Goal: Transaction & Acquisition: Purchase product/service

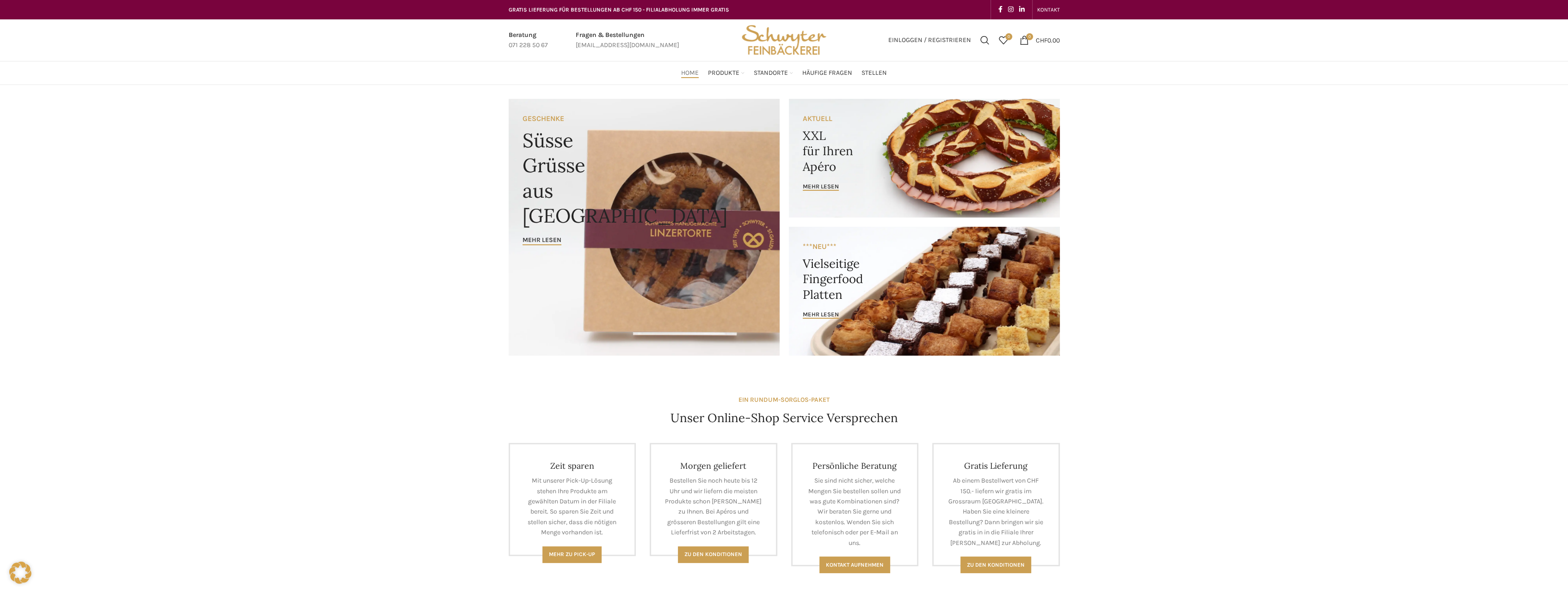
click at [836, 151] on link "Banner link" at bounding box center [924, 159] width 271 height 119
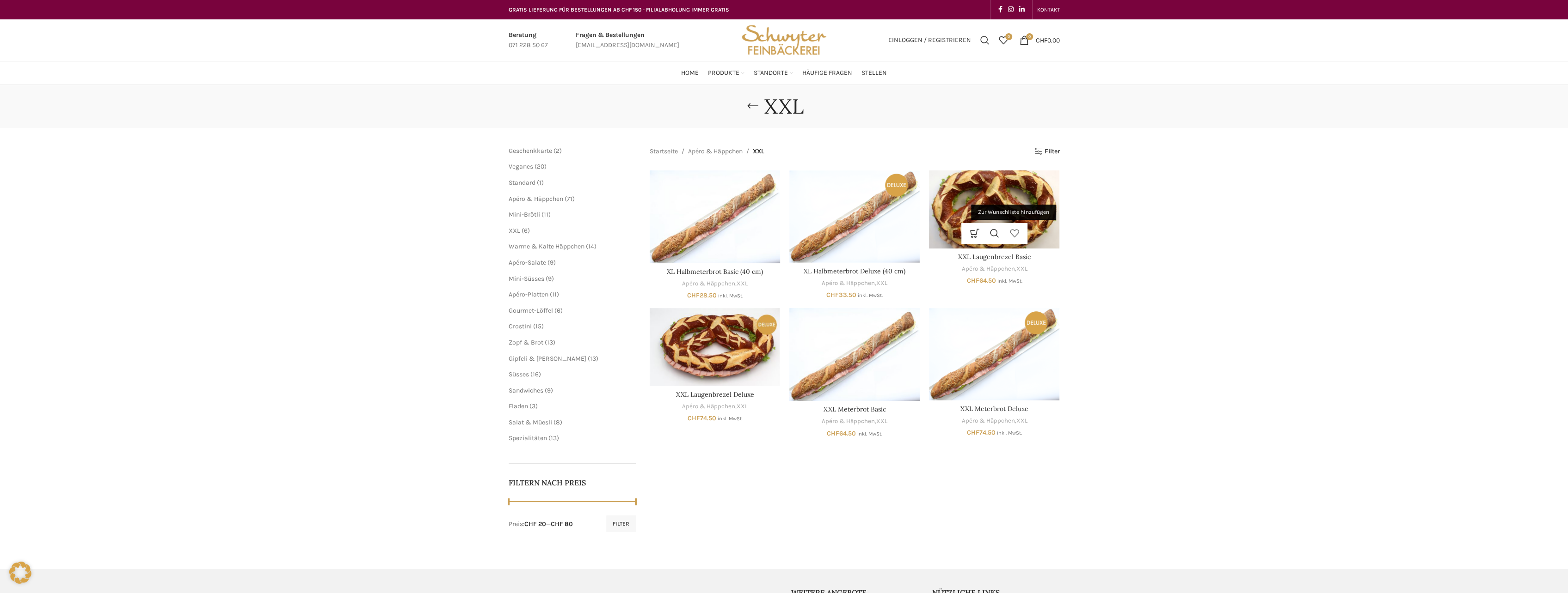
click at [1020, 223] on link "Zur Wunschliste hinzufügen" at bounding box center [1014, 233] width 20 height 21
click at [1040, 213] on img "XXL Laugenbrezel Basic" at bounding box center [994, 210] width 130 height 78
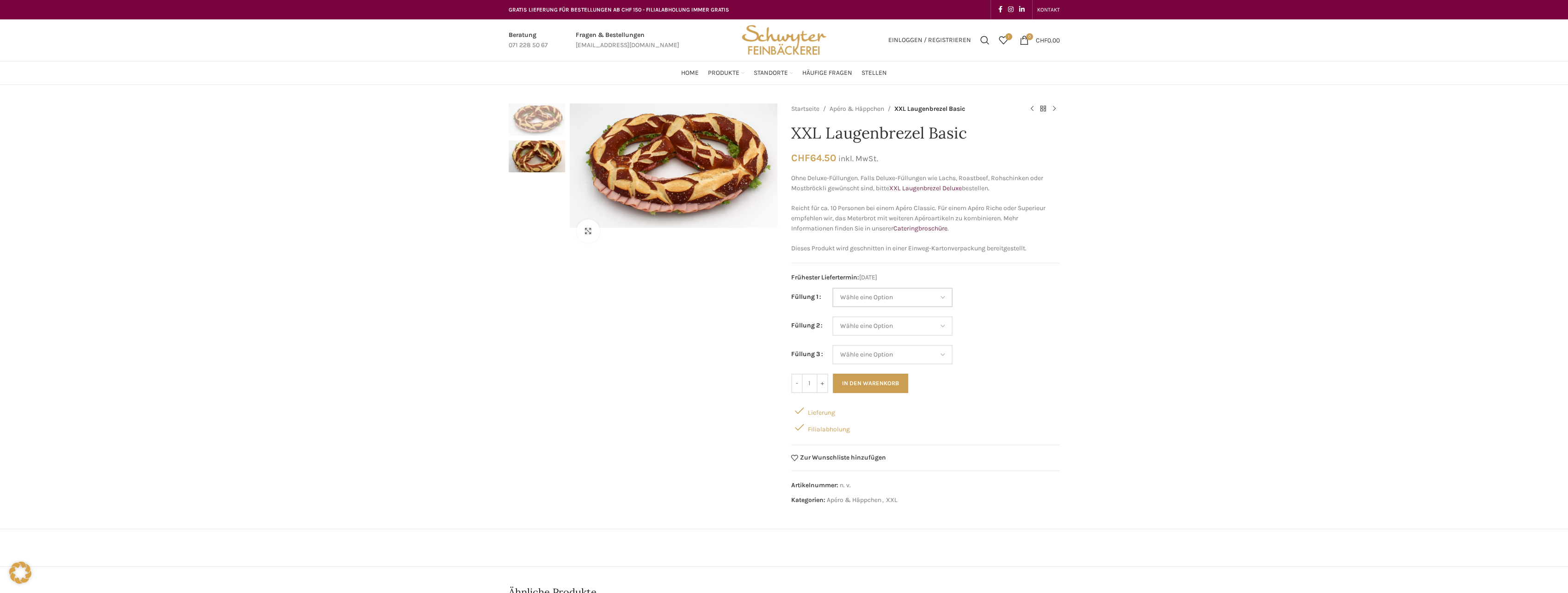
click at [943, 296] on select "Wähle eine Option Salami Schinken Fleischkäse Trutenschinken Appenzellerkäse Gr…" at bounding box center [892, 297] width 121 height 19
click at [832, 288] on select "Wähle eine Option Salami Schinken Fleischkäse Trutenschinken Appenzellerkäse Gr…" at bounding box center [892, 297] width 121 height 19
select select "Salami"
click at [902, 327] on select "Wähle eine Option Salami Schinken Fleischkäse Trutenschinken Appenzellerkäse Gr…" at bounding box center [892, 326] width 121 height 19
select select "Fleischkäse"
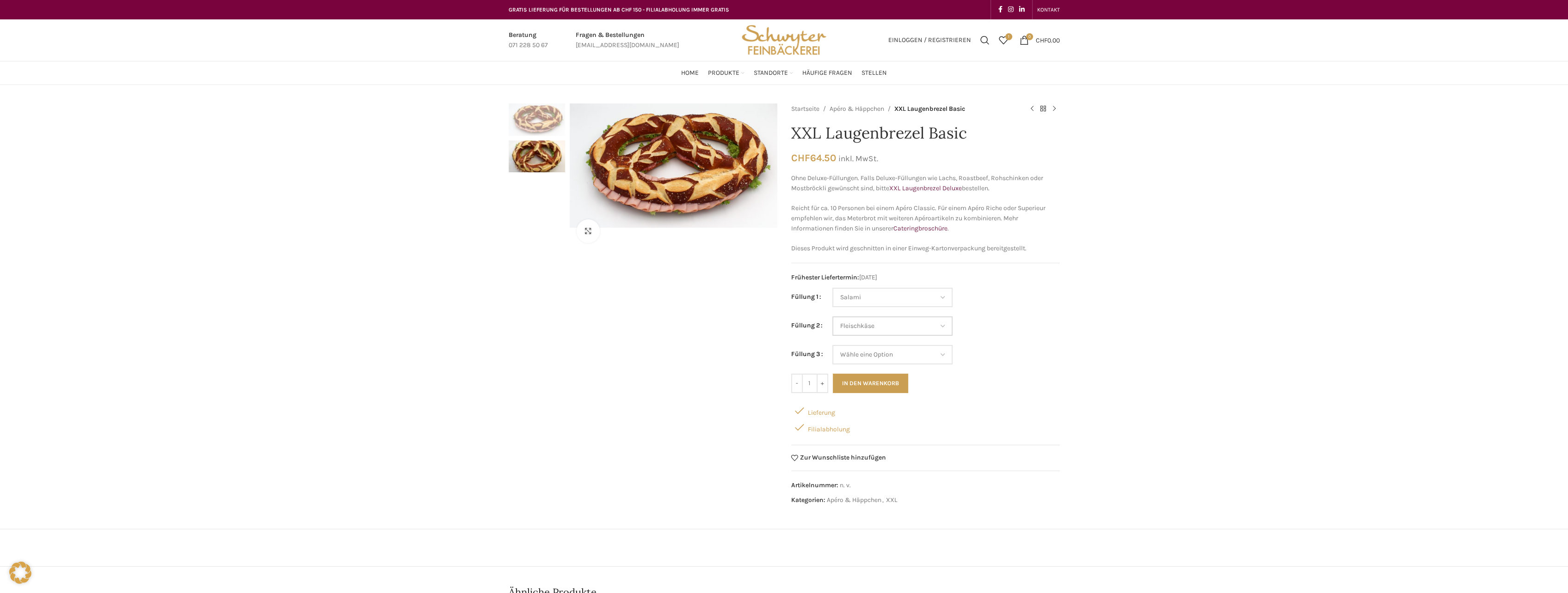
click at [832, 317] on select "Wähle eine Option Salami Schinken Fleischkäse Trutenschinken Appenzellerkäse Gr…" at bounding box center [892, 326] width 121 height 19
select select "Salami"
select select "Fleischkäse"
click at [919, 356] on select "Wähle eine Option Salami Schinken Fleischkäse Trutenschinken Appenzellerkäse Gr…" at bounding box center [892, 354] width 121 height 19
select select "Appenzellerkäse"
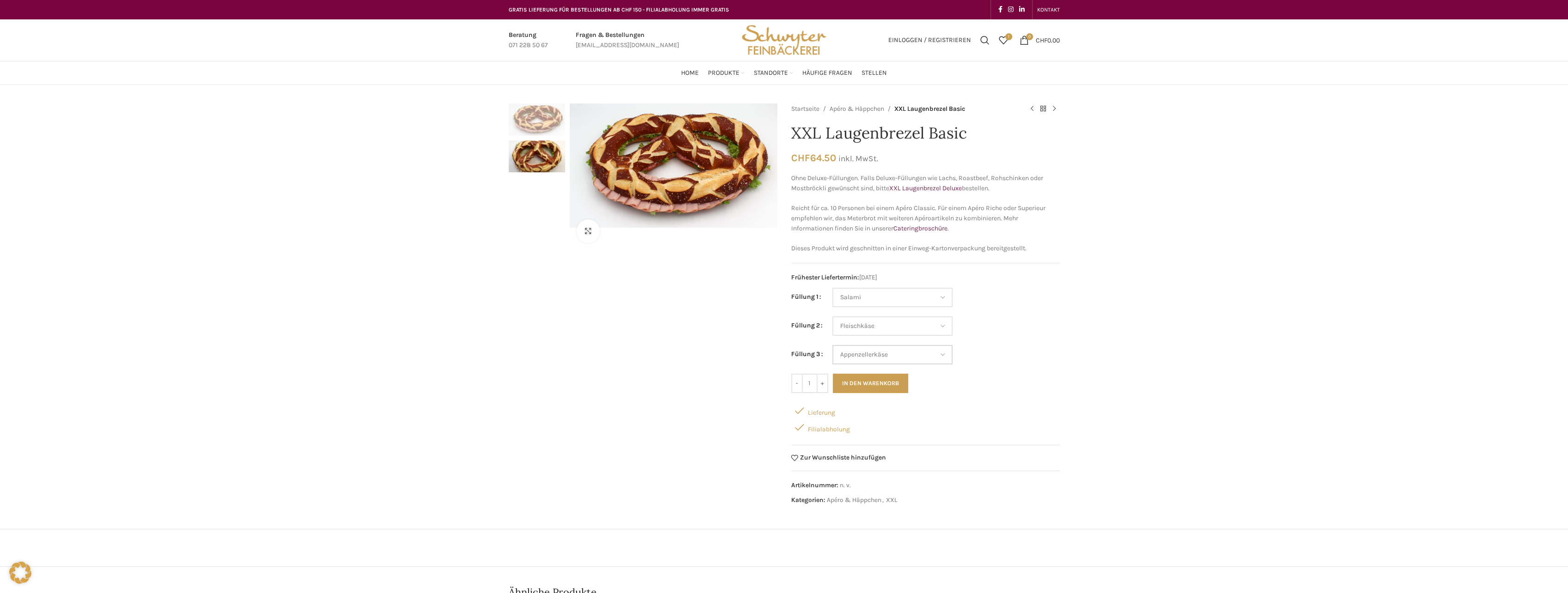
click at [832, 345] on select "Wähle eine Option Salami Schinken Fleischkäse Trutenschinken Appenzellerkäse Gr…" at bounding box center [892, 354] width 121 height 19
select select "Salami"
select select "Fleischkäse"
select select "Appenzellerkäse"
click at [982, 429] on div "Startseite Apéro & Häppchen XXL Laugenbrezel Basic XXL Meterbrot Basic CHF 64.5…" at bounding box center [925, 312] width 269 height 417
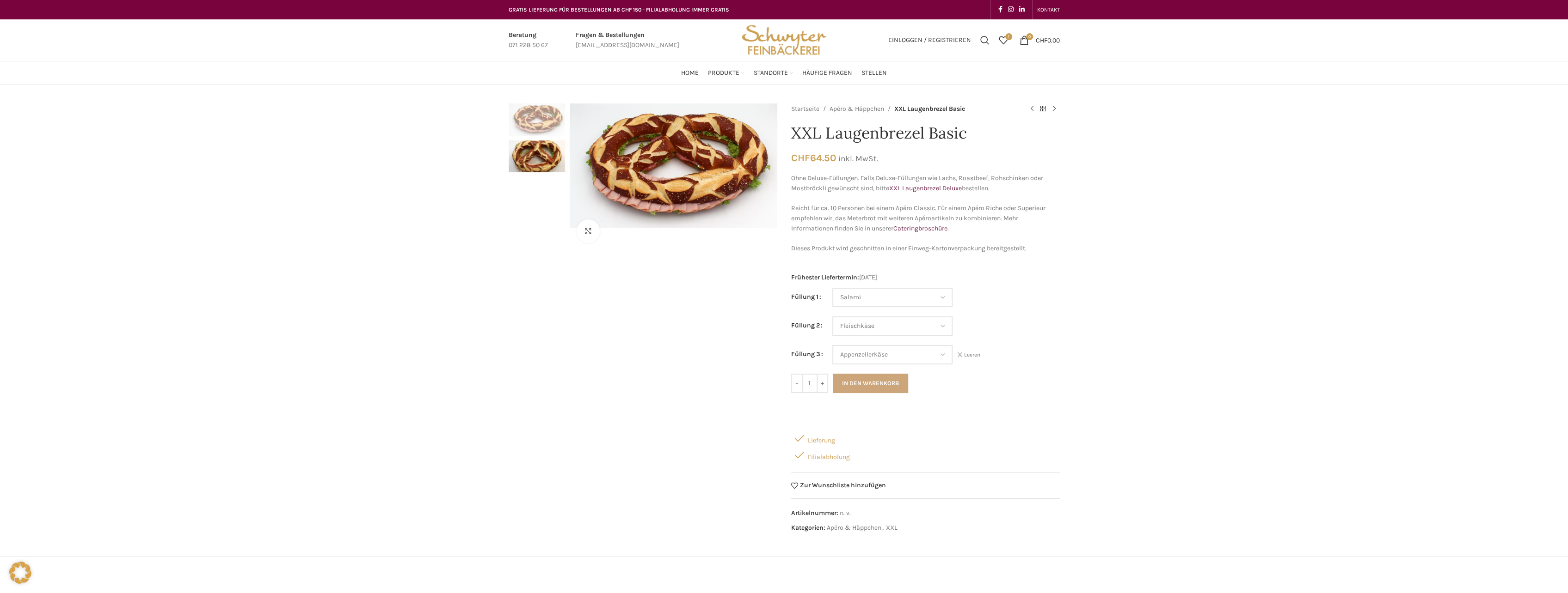
click at [878, 380] on button "In den Warenkorb" at bounding box center [870, 383] width 75 height 19
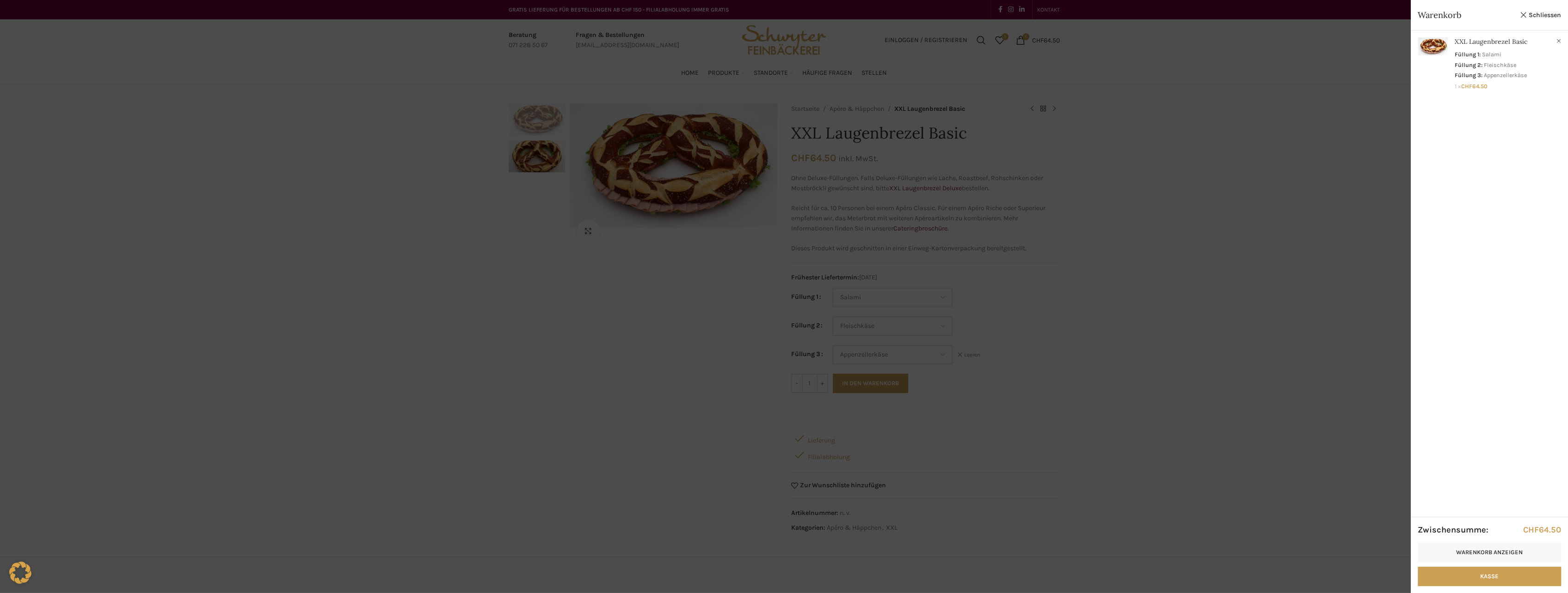
click at [1256, 286] on div at bounding box center [784, 296] width 1568 height 593
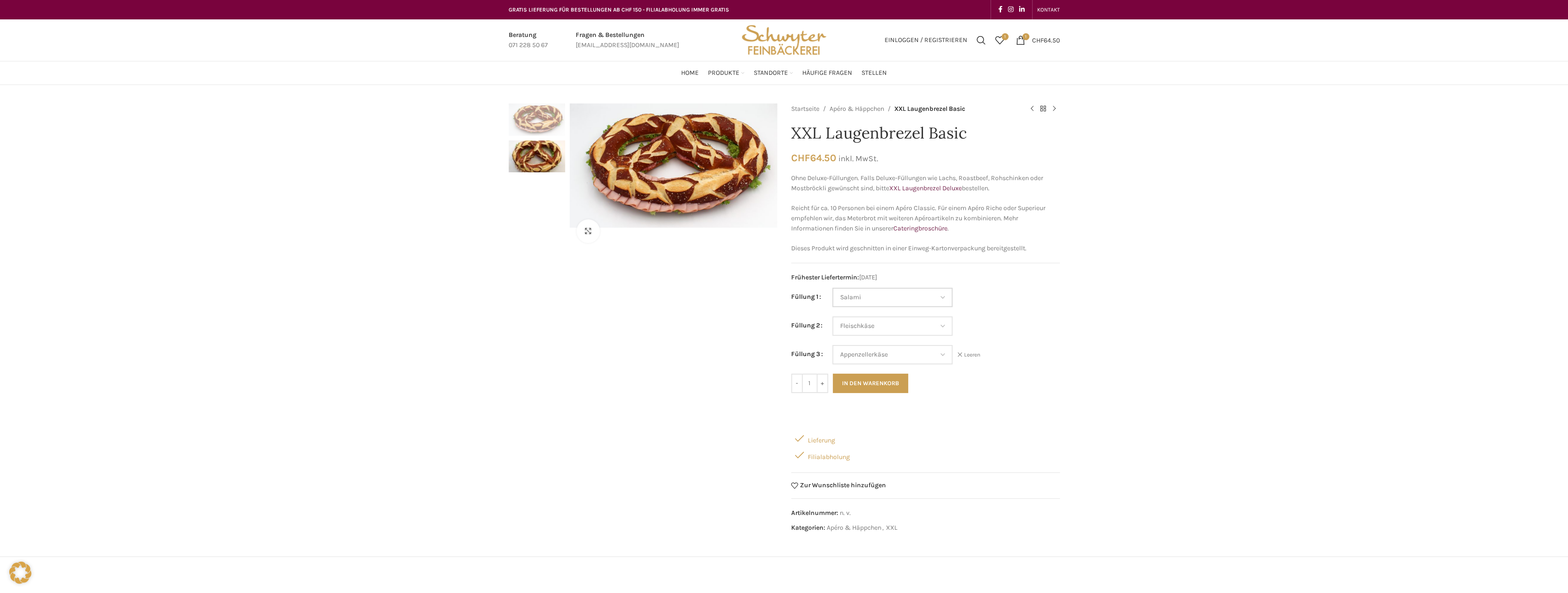
click at [878, 301] on select "Wähle eine Option Salami Schinken Fleischkäse Trutenschinken Appenzellerkäse Gr…" at bounding box center [892, 297] width 121 height 19
click at [832, 288] on select "Wähle eine Option Salami Schinken Fleischkäse Trutenschinken Appenzellerkäse Gr…" at bounding box center [892, 297] width 121 height 19
select select "Eimasse"
select select "Fleischkäse"
select select "Appenzellerkäse"
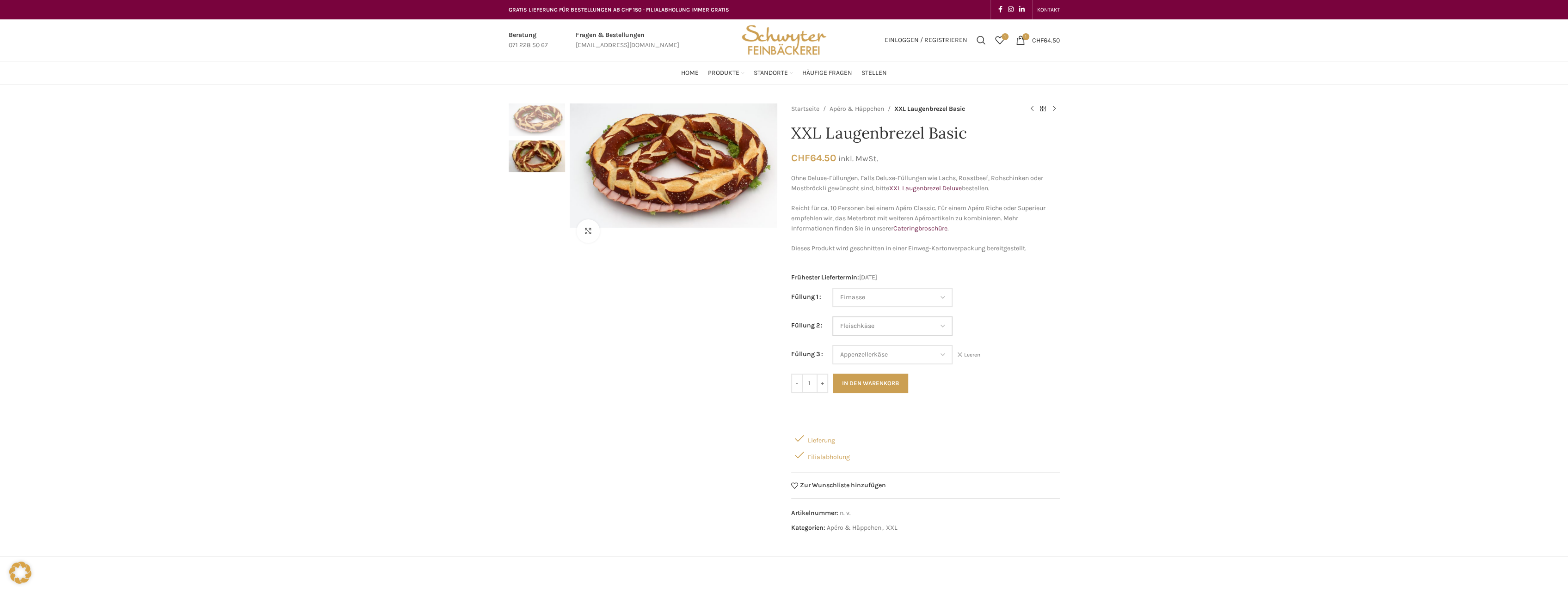
click at [873, 327] on select "Wähle eine Option Salami Schinken Fleischkäse Trutenschinken Appenzellerkäse Gr…" at bounding box center [892, 326] width 121 height 19
select select "Thonmasse"
click at [832, 317] on select "Wähle eine Option Salami Schinken Fleischkäse Trutenschinken Appenzellerkäse Gr…" at bounding box center [892, 326] width 121 height 19
select select "Eimasse"
select select "Thonmasse"
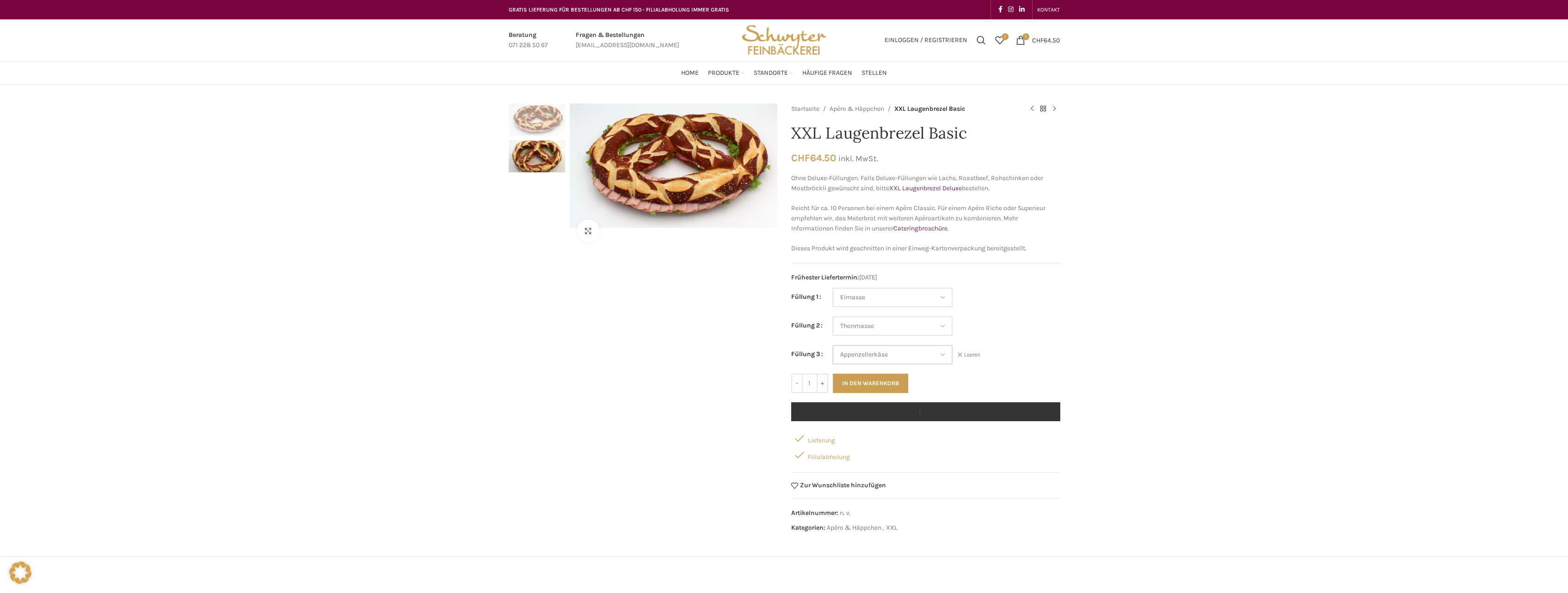
click at [882, 354] on select "Wähle eine Option Salami Schinken Fleischkäse Trutenschinken Appenzellerkäse Gr…" at bounding box center [892, 354] width 121 height 19
select select "Kräuterquark"
click at [832, 345] on select "Wähle eine Option Salami Schinken Fleischkäse Trutenschinken Appenzellerkäse Gr…" at bounding box center [892, 354] width 121 height 19
select select "Eimasse"
select select "Thonmasse"
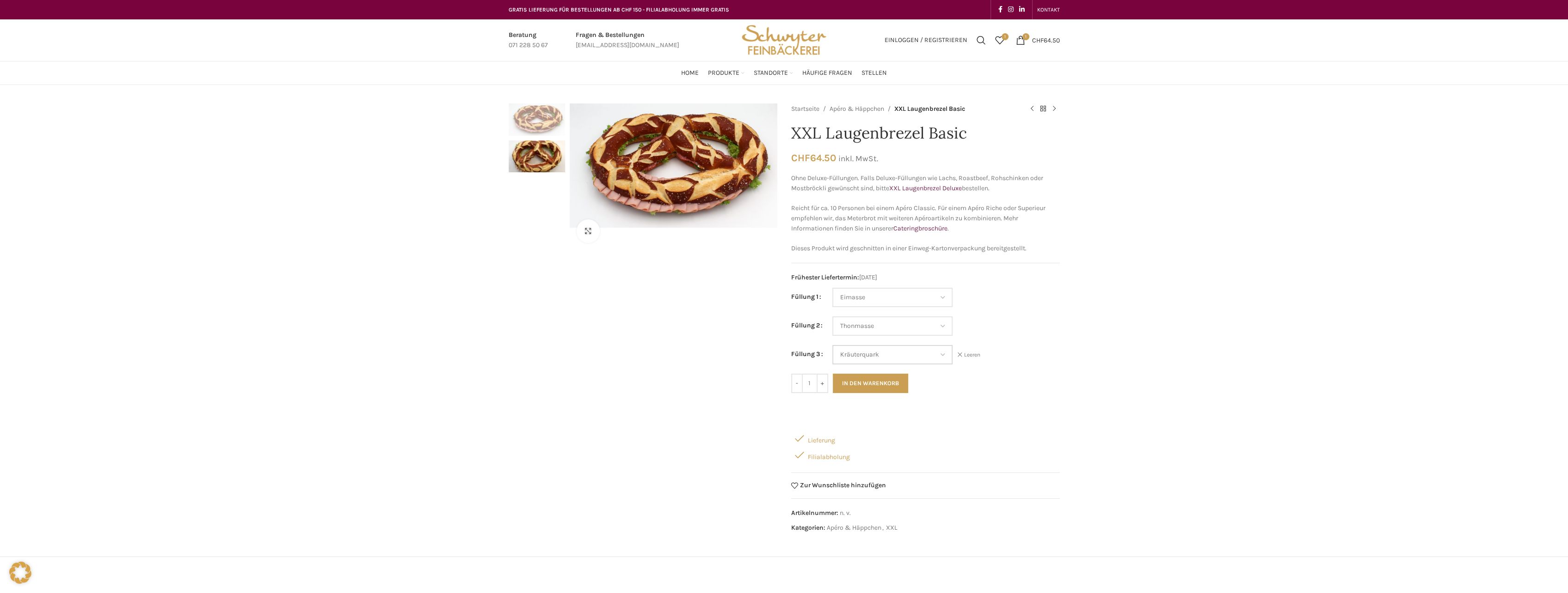
select select "Kräuterquark"
click at [1108, 321] on div "Klicken um zu vergrössern Startseite Apéro & Häppchen XXL Laugenbrezel Basic XX…" at bounding box center [784, 447] width 1568 height 687
click at [878, 381] on button "In den Warenkorb" at bounding box center [870, 383] width 75 height 19
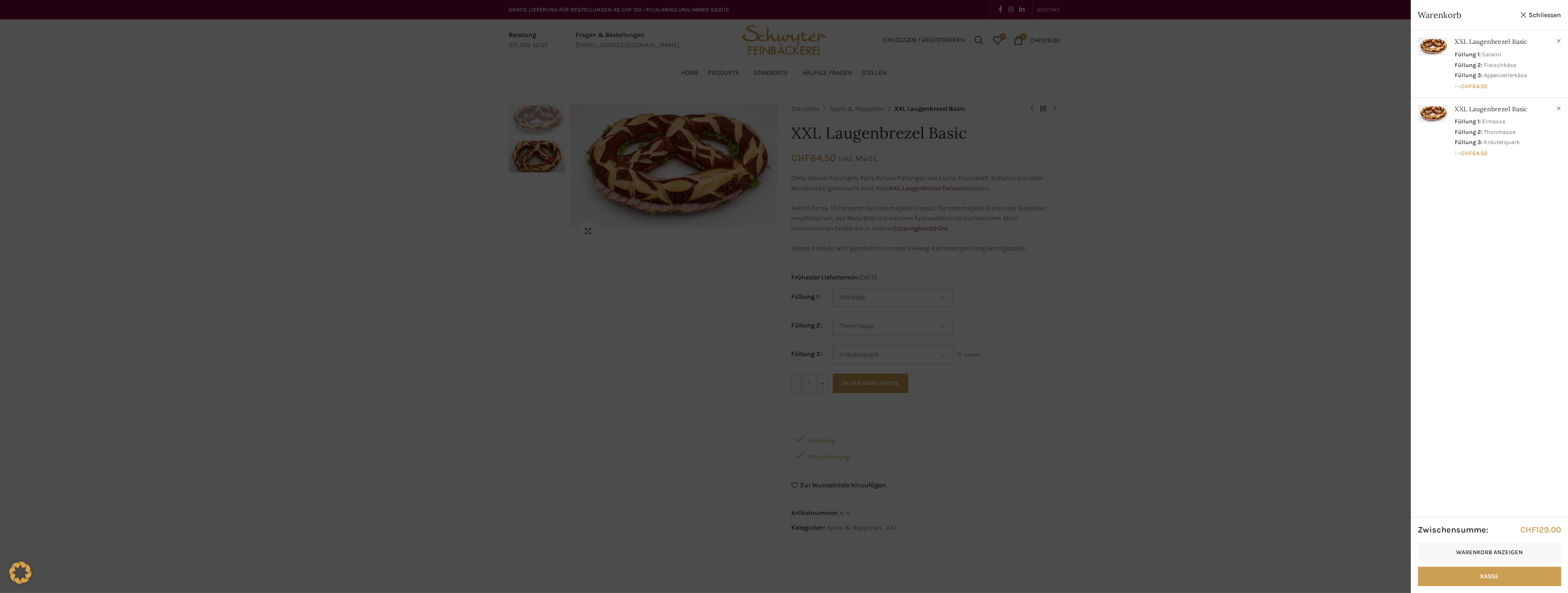
click at [1284, 349] on div at bounding box center [784, 296] width 1568 height 593
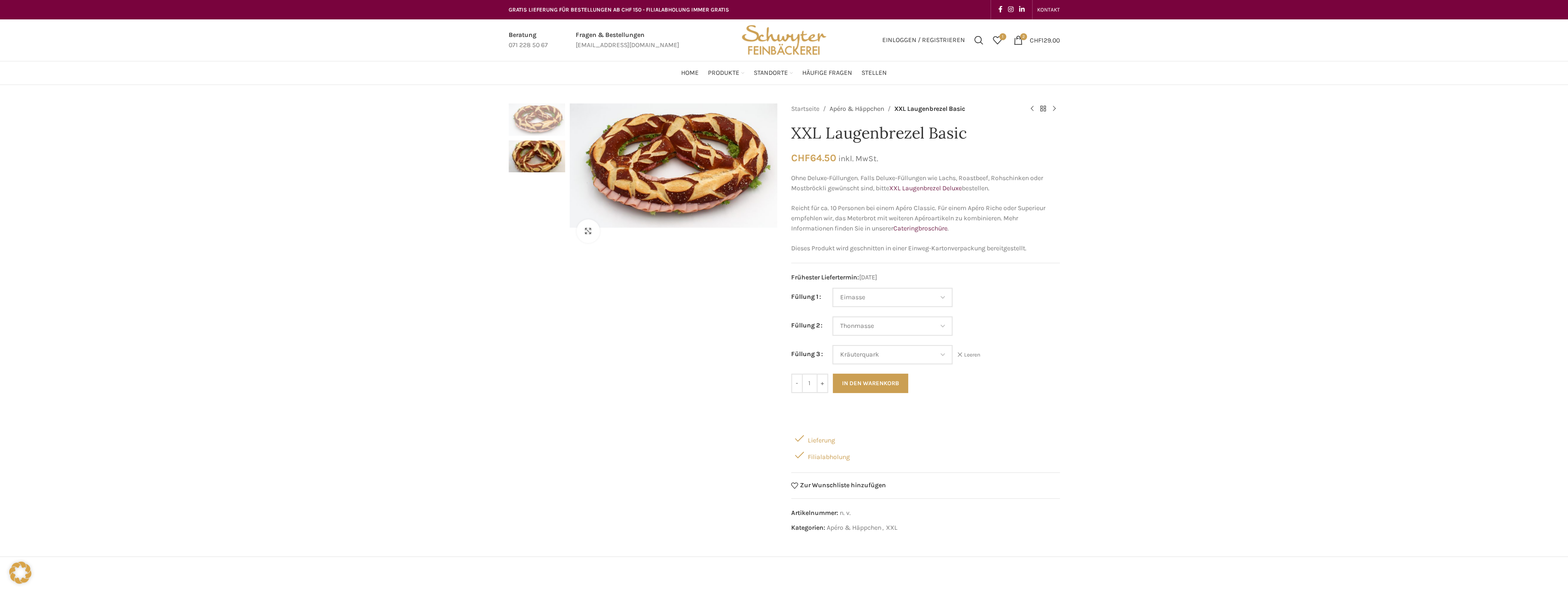
click at [861, 109] on link "Apéro & Häppchen" at bounding box center [856, 109] width 55 height 10
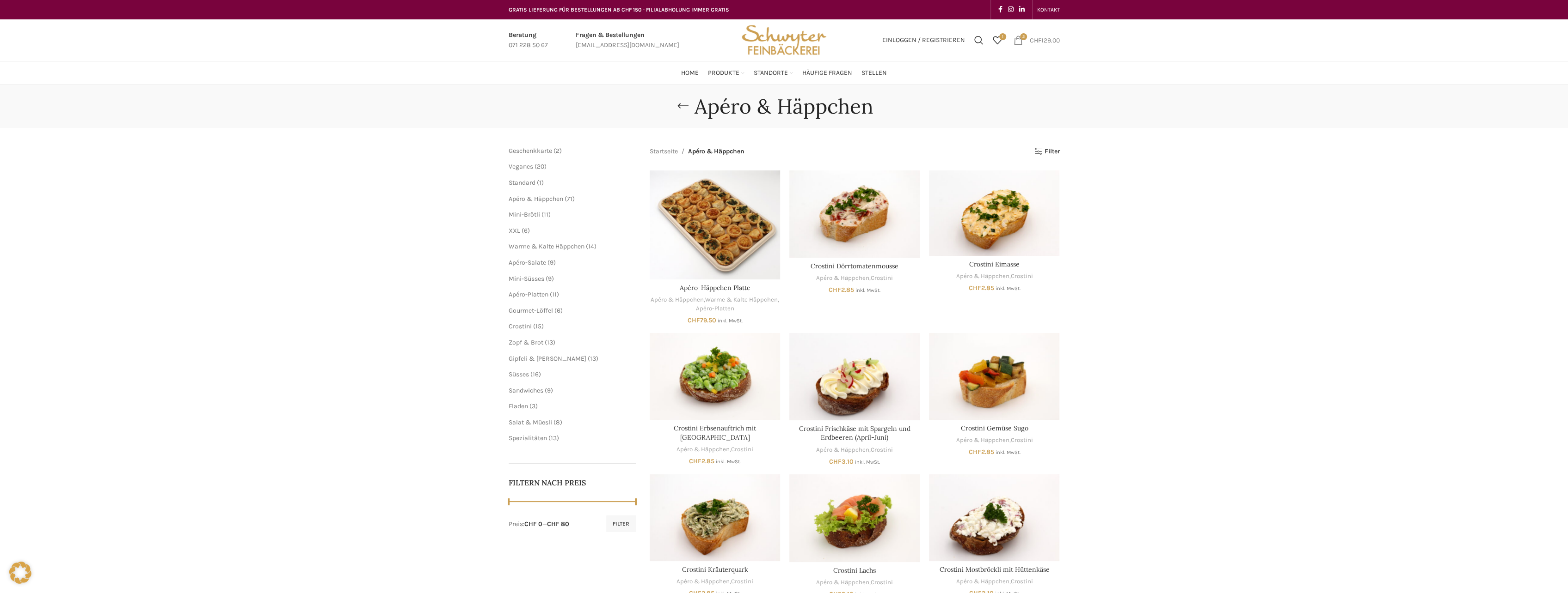
click at [1045, 40] on bdi "CHF 129.00" at bounding box center [1044, 40] width 30 height 8
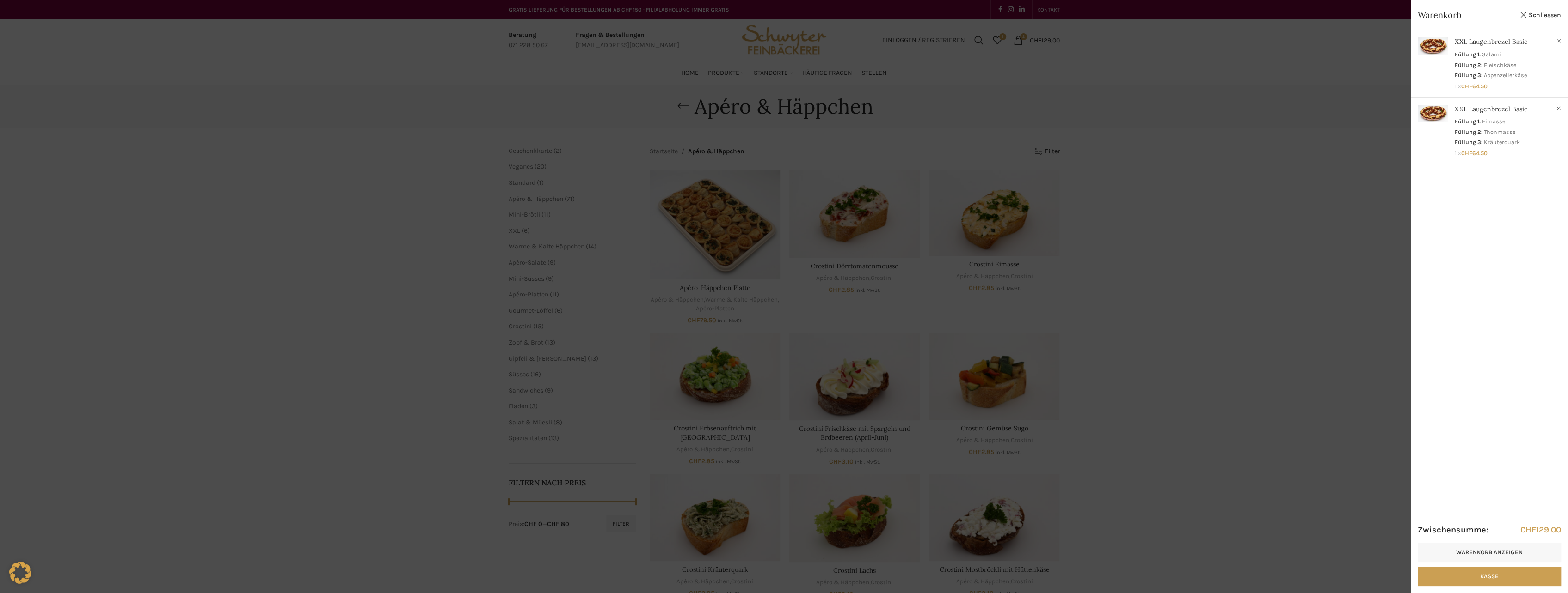
click at [1214, 312] on div at bounding box center [784, 296] width 1568 height 593
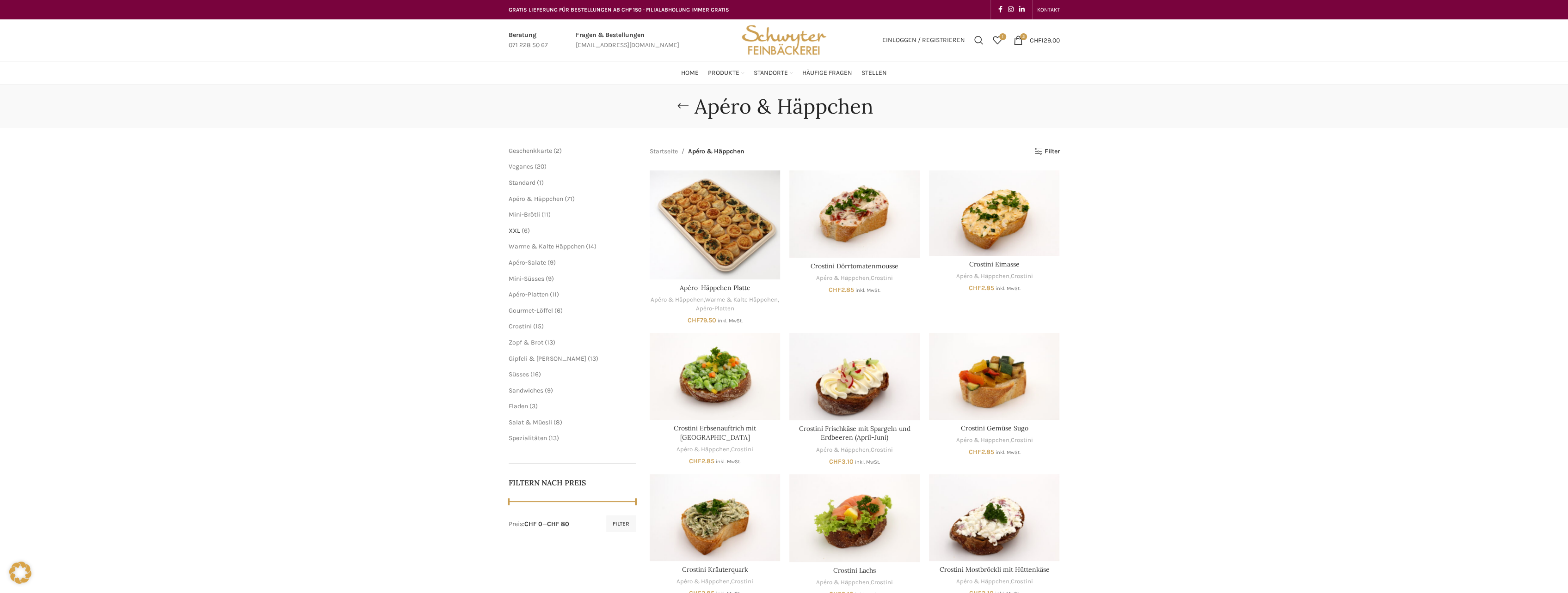
click at [514, 229] on span "XXL" at bounding box center [514, 230] width 11 height 8
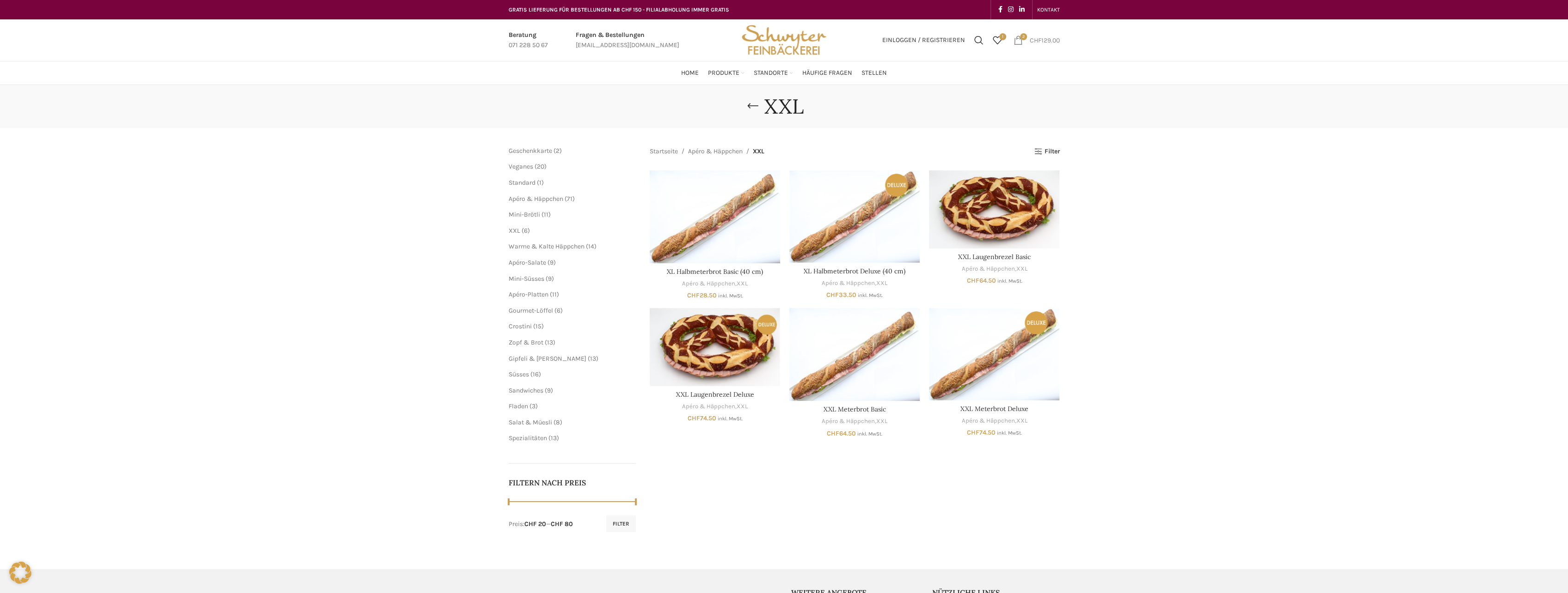
click at [1047, 39] on bdi "CHF 129.00" at bounding box center [1044, 40] width 30 height 8
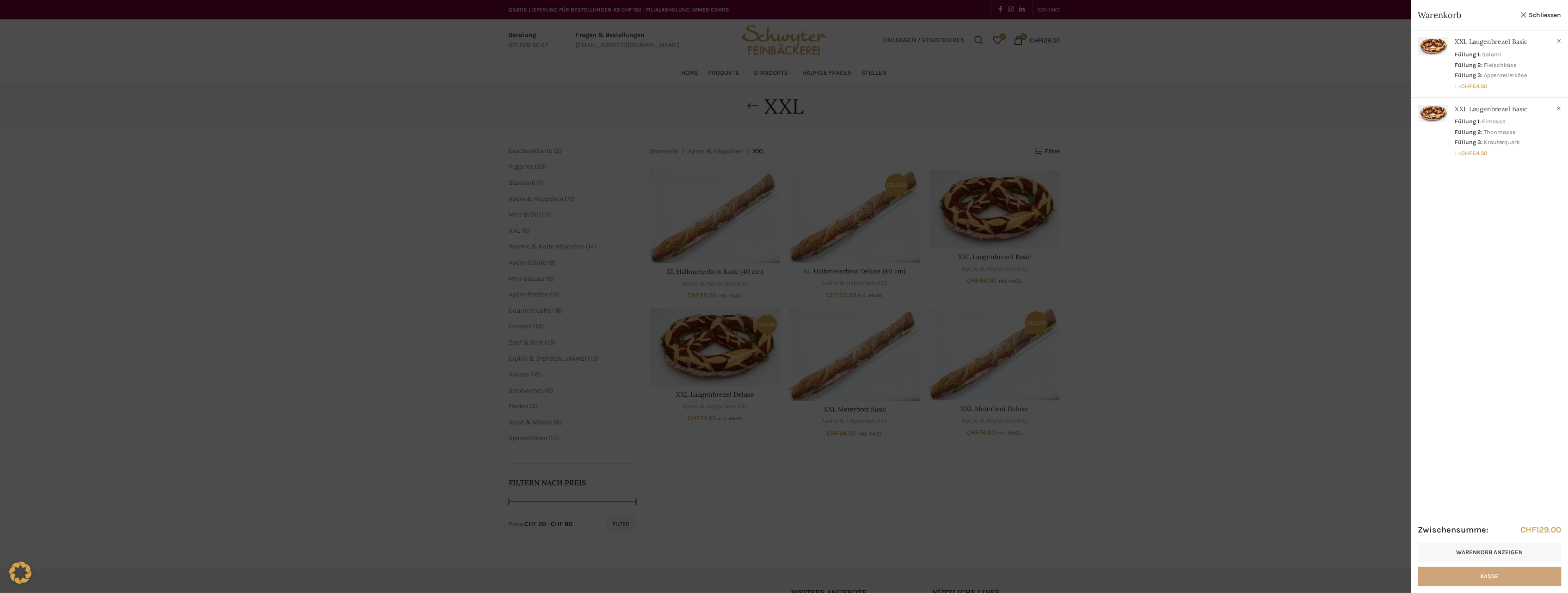
click at [1483, 576] on link "Kasse" at bounding box center [1489, 576] width 143 height 19
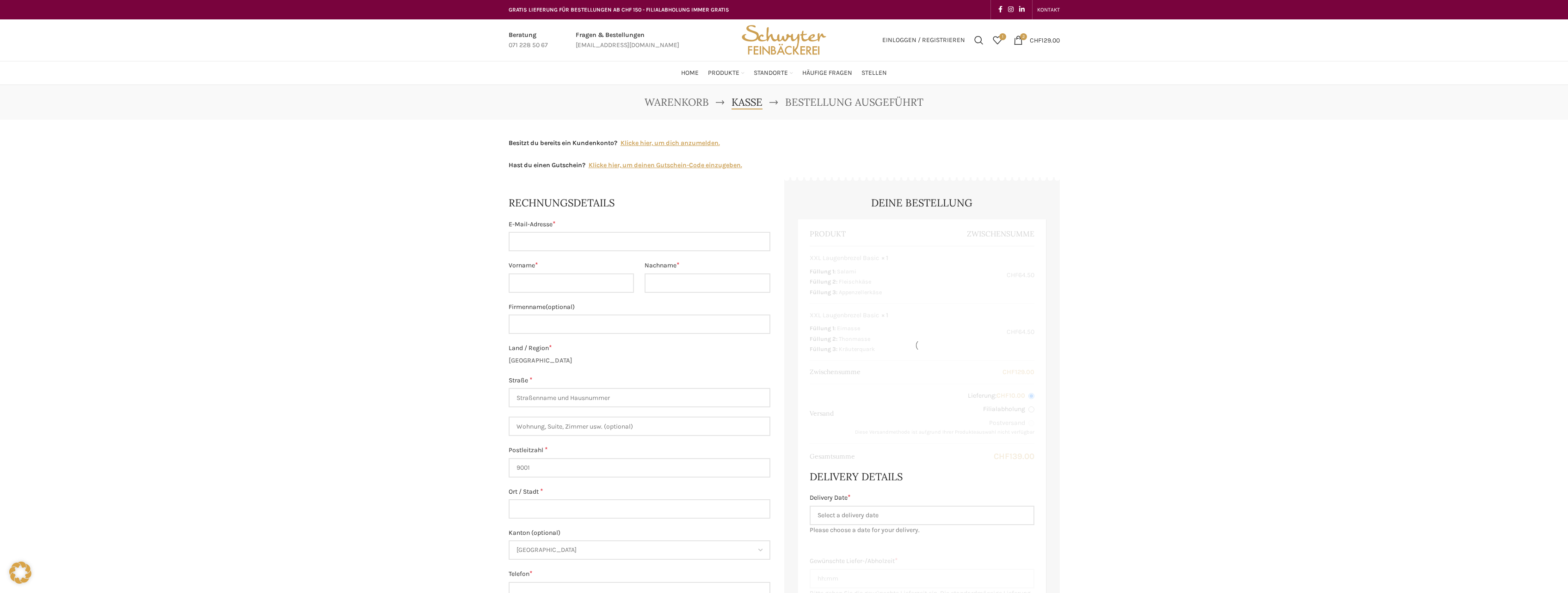
select select "SG"
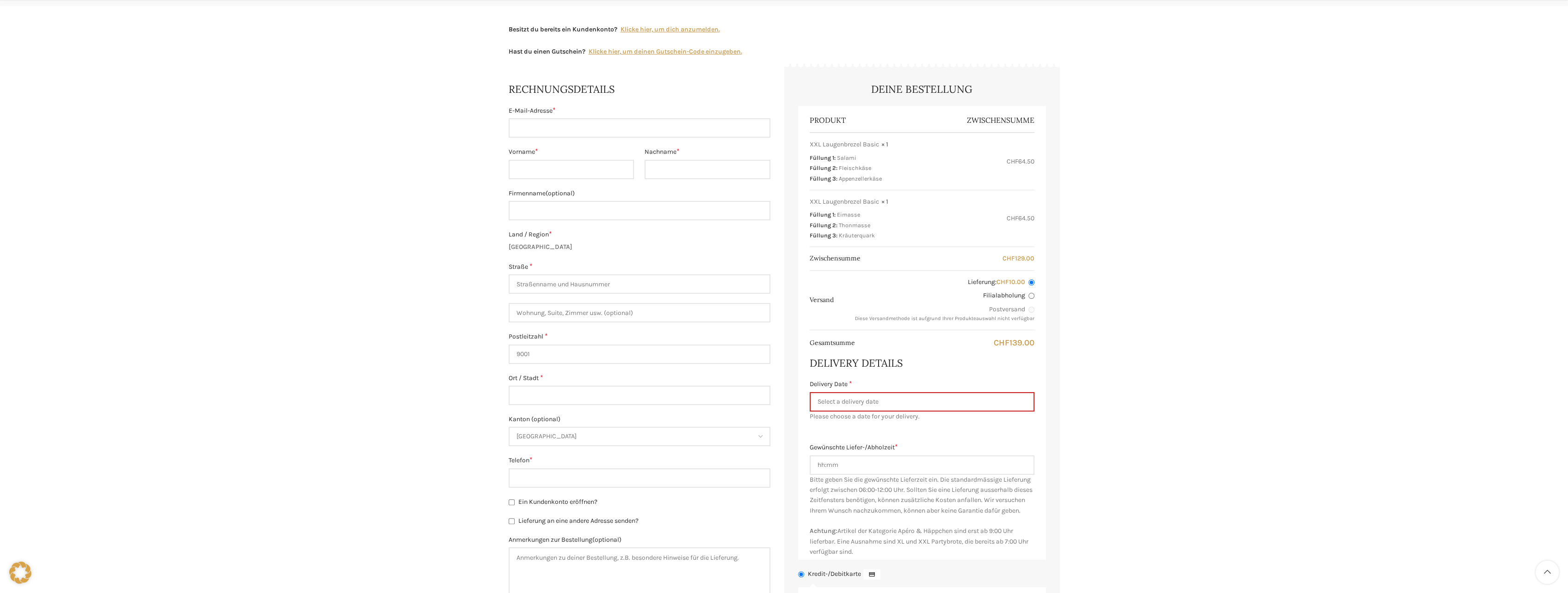
scroll to position [139, 0]
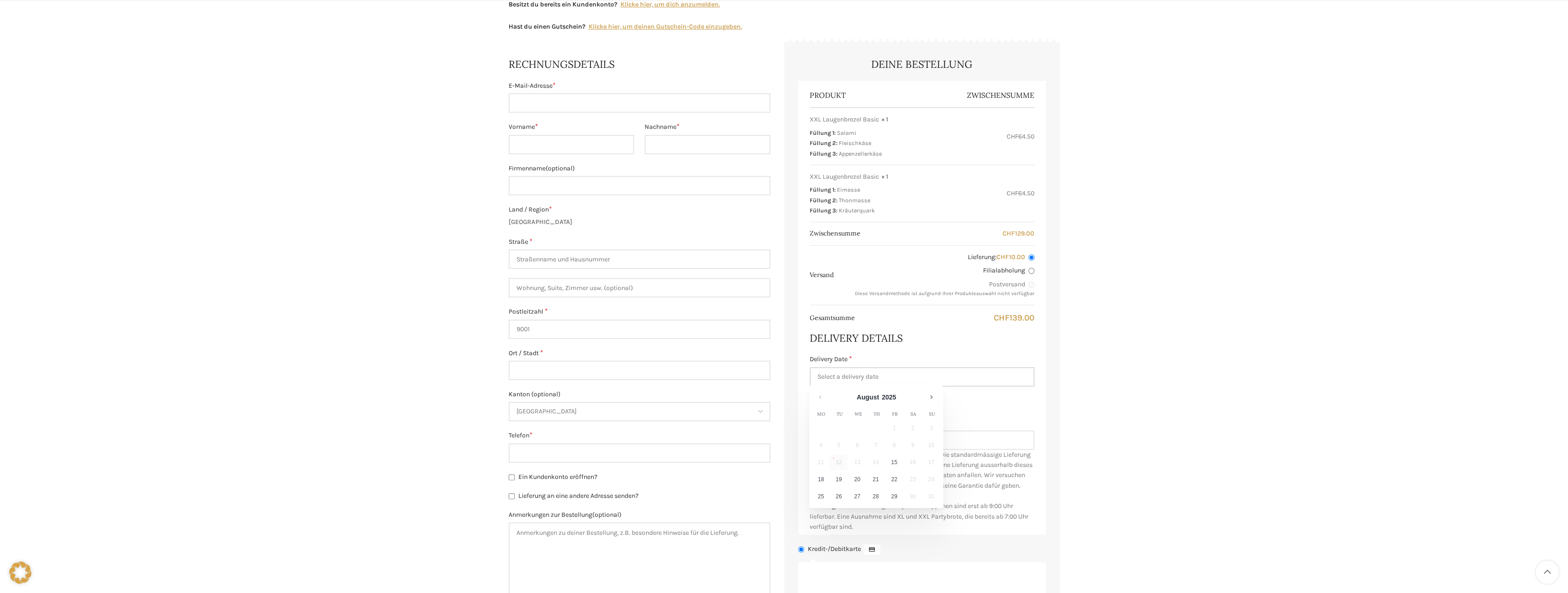
click at [903, 377] on input "Delivery Date *" at bounding box center [922, 377] width 225 height 19
click at [892, 478] on link "22" at bounding box center [894, 480] width 17 height 16
type input "[DATE]"
click at [861, 440] on input "Gewünschte Liefer-/Abholzeit *" at bounding box center [922, 440] width 225 height 19
type input "15:00"
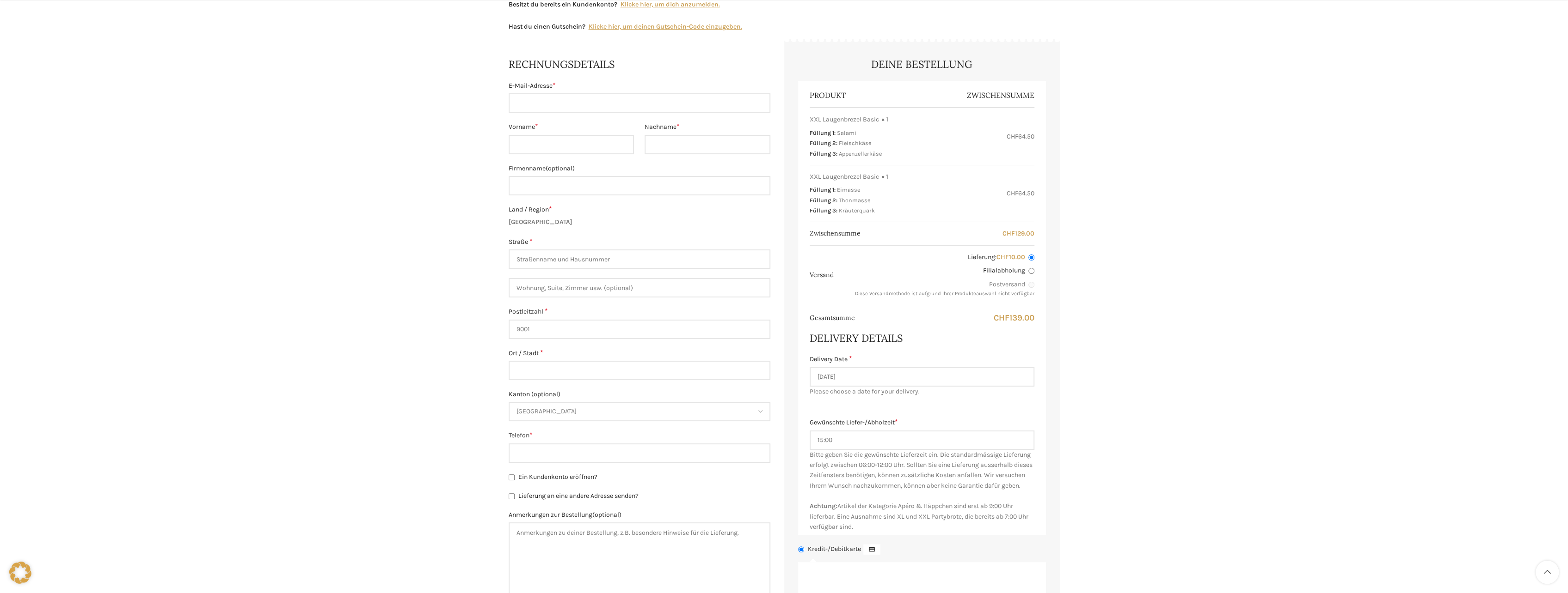
click at [1228, 492] on div "Warenkorb Kasse Bestellung ausgeführt Besitzt du bereits ein Kundenkonto? Klick…" at bounding box center [784, 384] width 1568 height 876
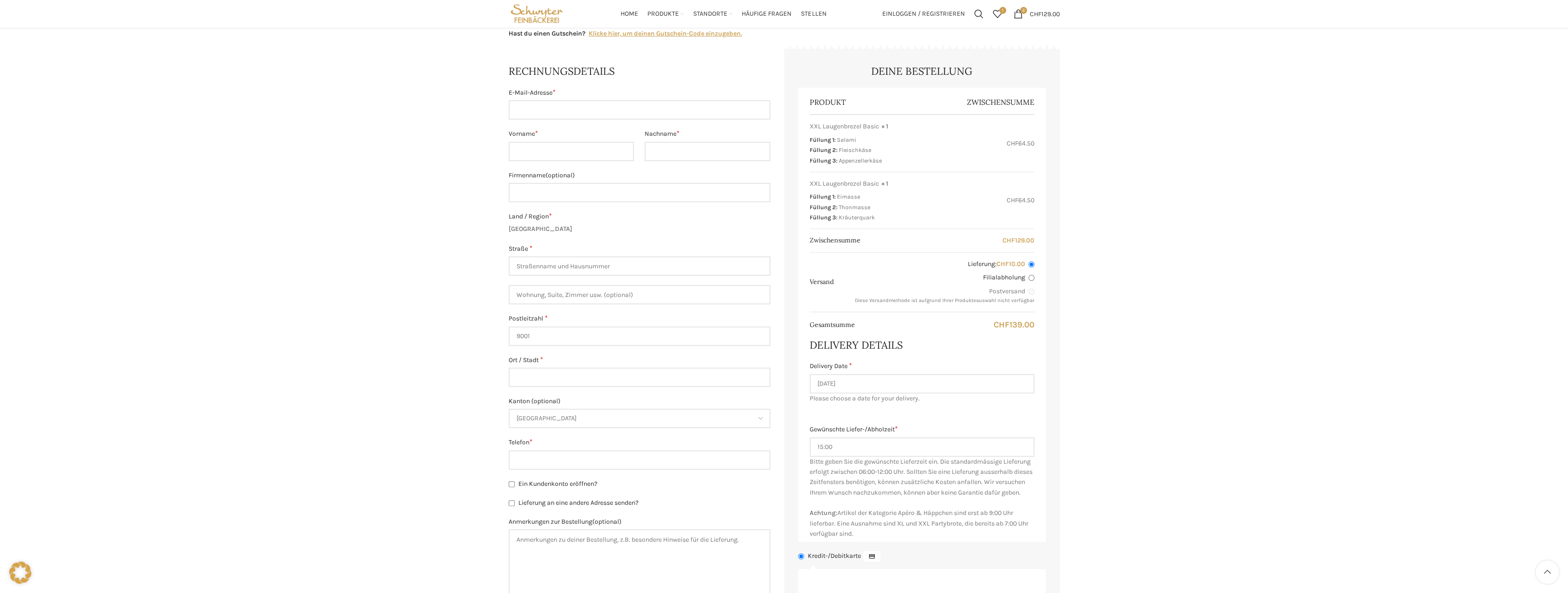
scroll to position [92, 0]
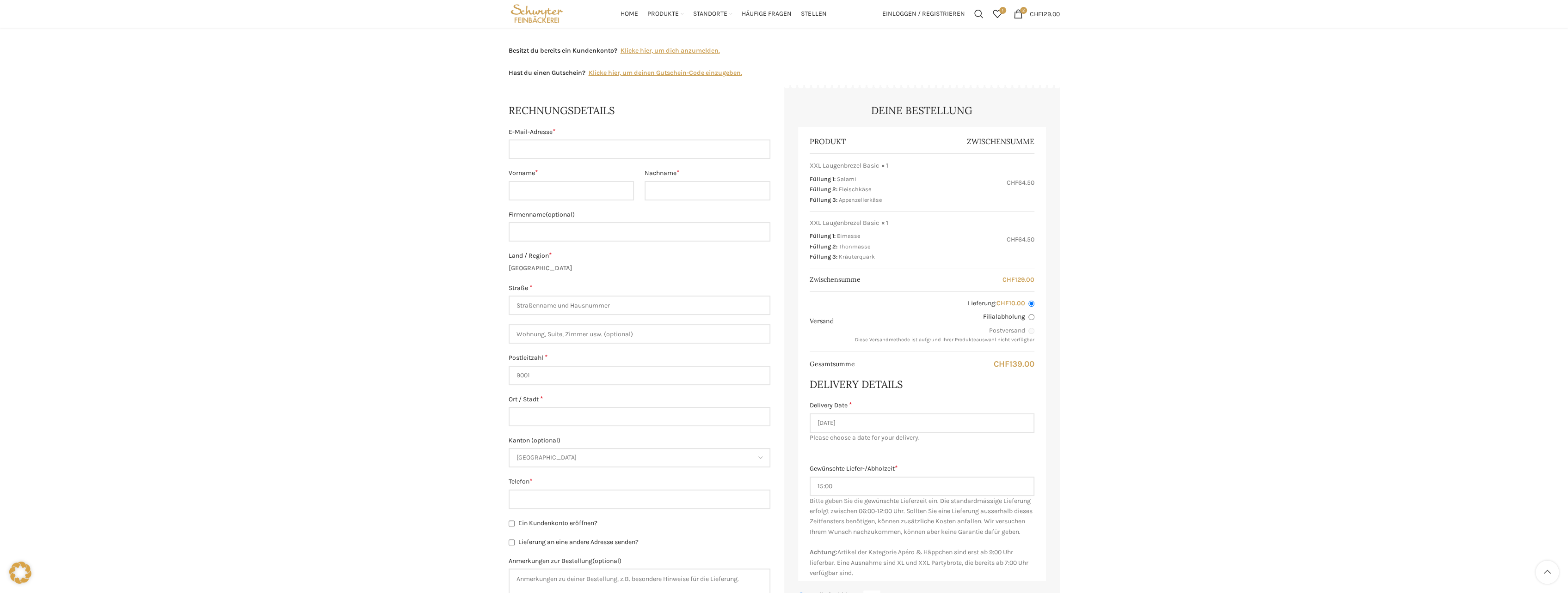
click at [1031, 317] on input "Filialabholung" at bounding box center [1031, 317] width 6 height 6
radio input "true"
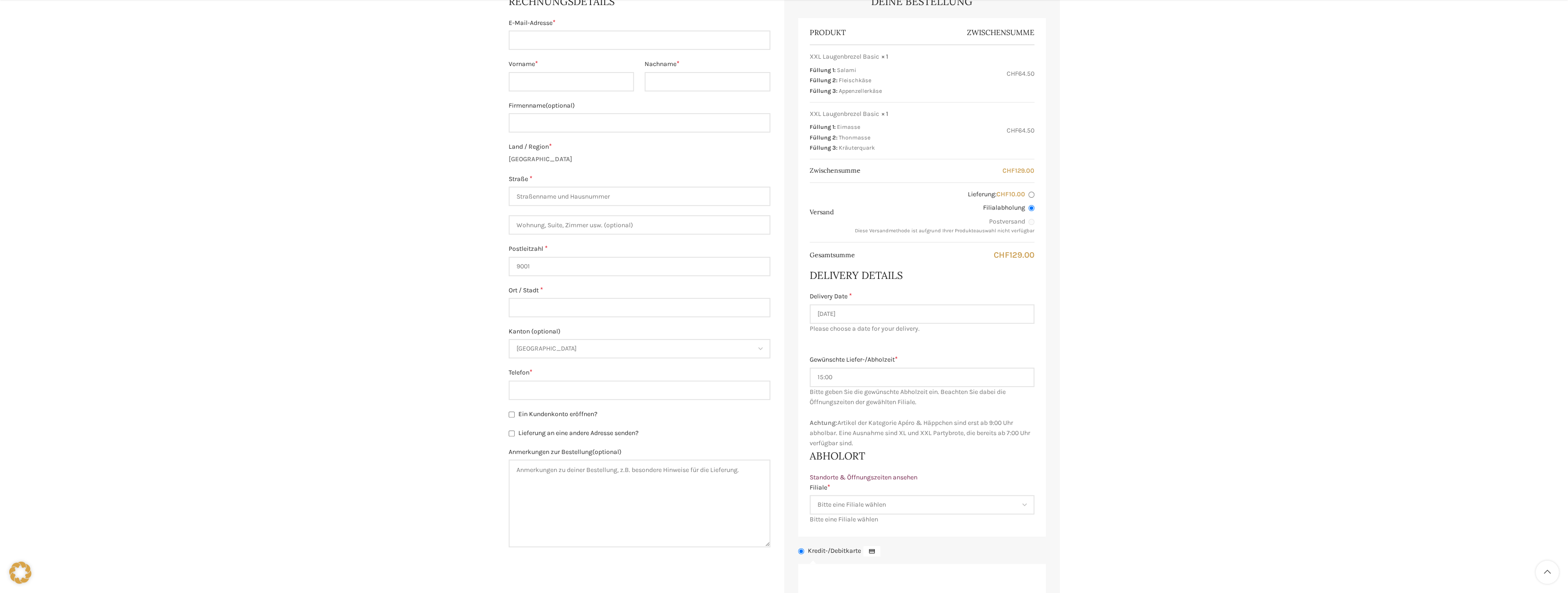
scroll to position [231, 0]
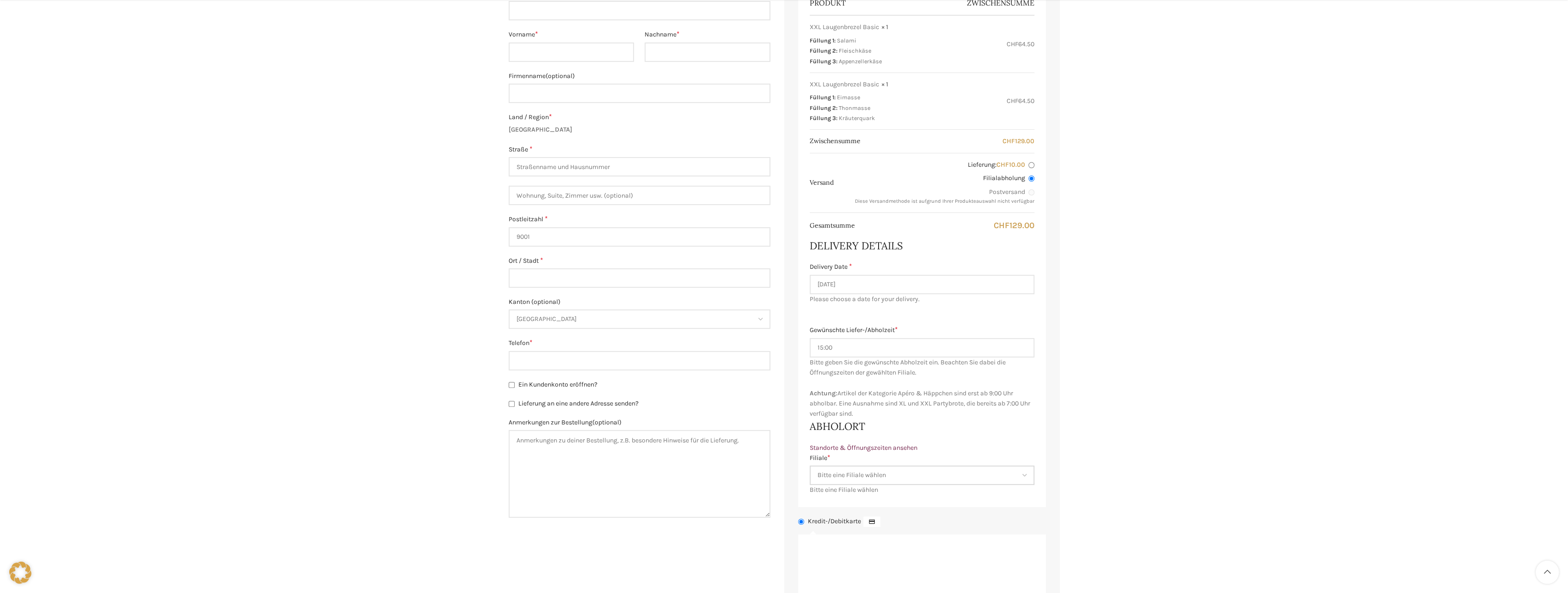
click at [1024, 472] on select "Bitte eine Filiale wählen Backstube Schuppis Neugasse Lindenpark Bahnhof St. Ga…" at bounding box center [922, 475] width 225 height 19
select select "11688"
click at [810, 465] on select "Bitte eine Filiale wählen Backstube Schuppis Neugasse Lindenpark Bahnhof St. Ga…" at bounding box center [922, 475] width 225 height 19
click at [1071, 402] on div "Warenkorb Kasse Bestellung ausgeführt Besitzt du bereits ein Kundenkonto? Klick…" at bounding box center [784, 344] width 1568 height 981
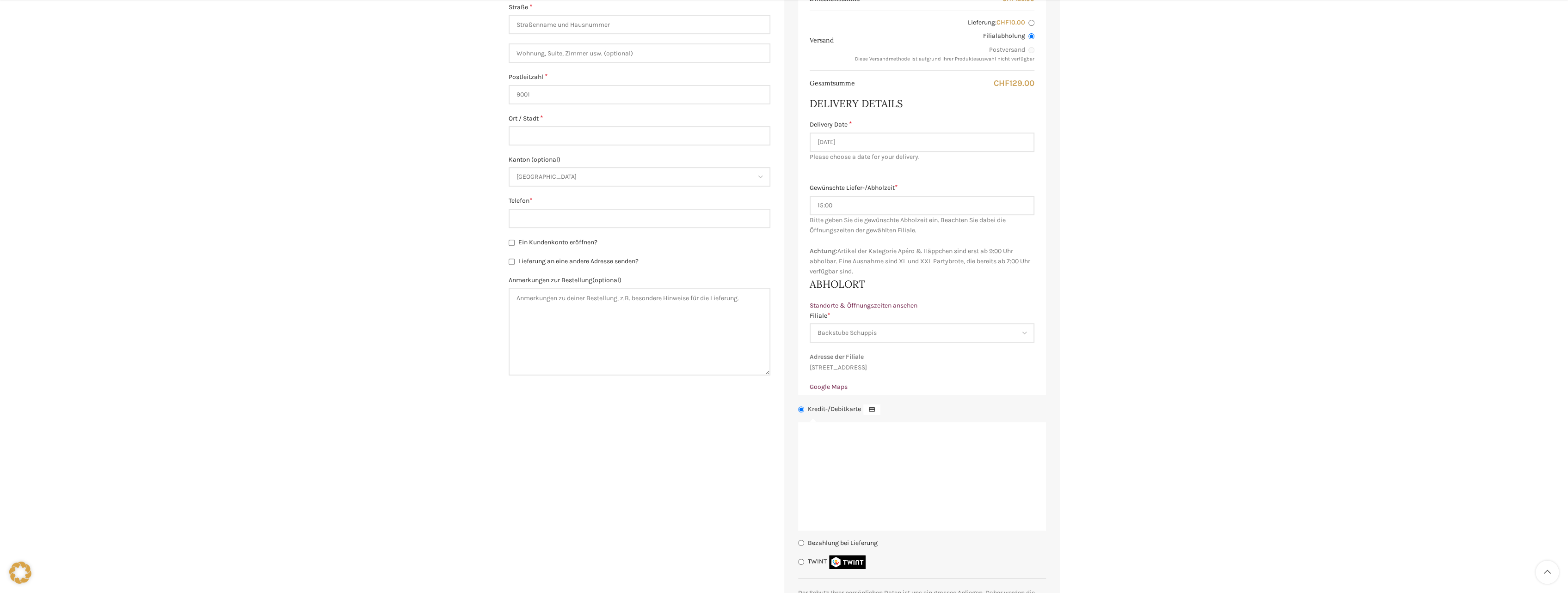
scroll to position [416, 0]
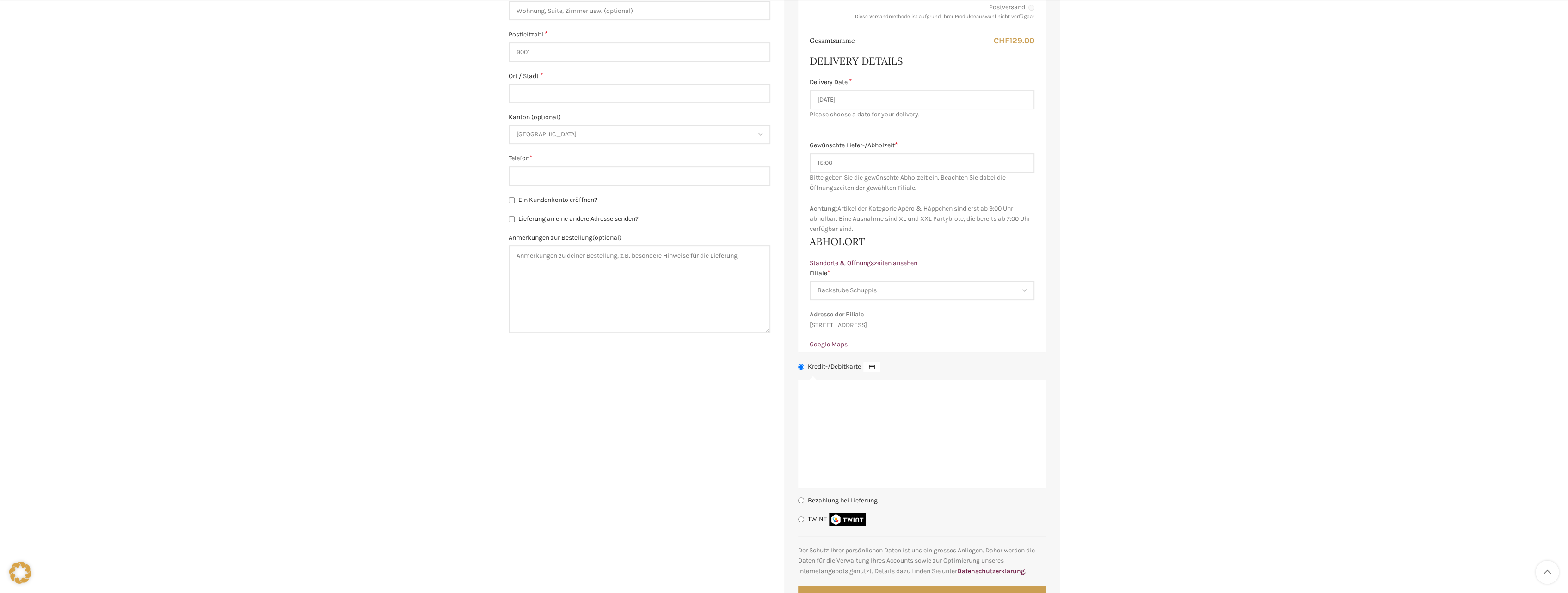
click at [846, 504] on label "Bezahlung bei Lieferung" at bounding box center [842, 499] width 69 height 8
click at [804, 504] on input "Bezahlung bei Lieferung" at bounding box center [801, 500] width 6 height 6
radio input "true"
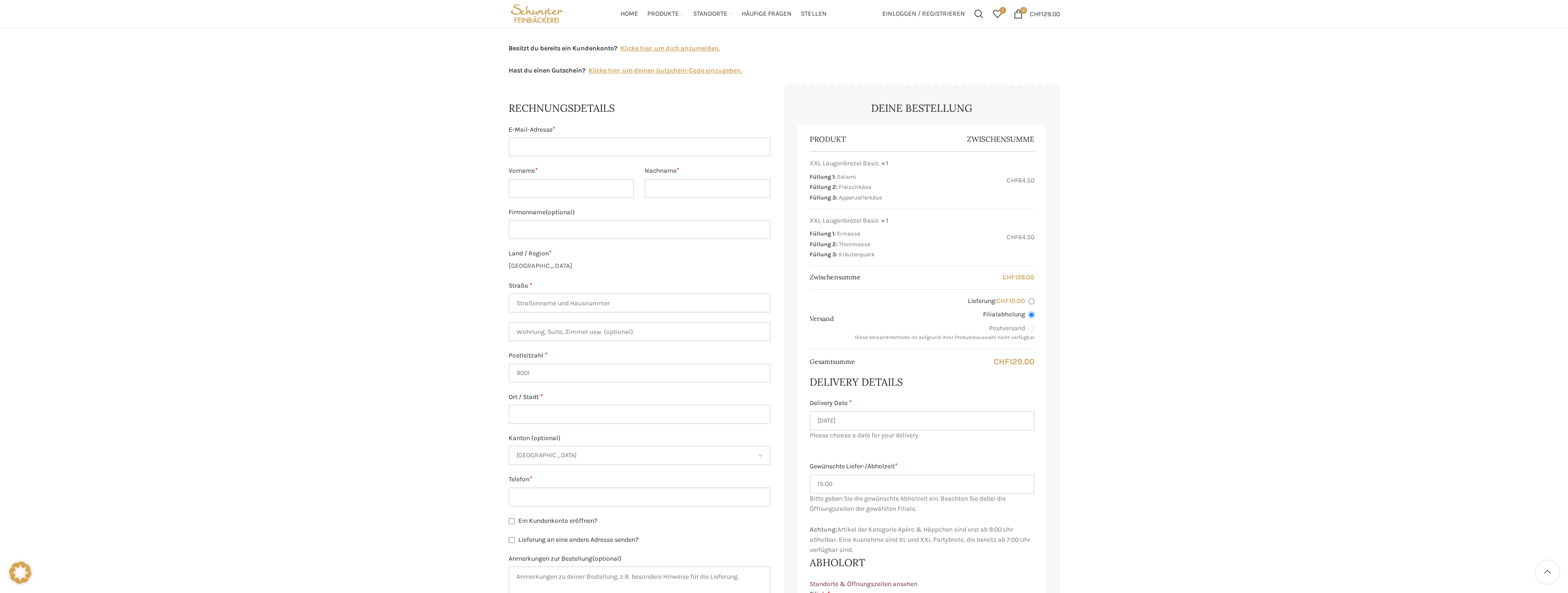
scroll to position [46, 0]
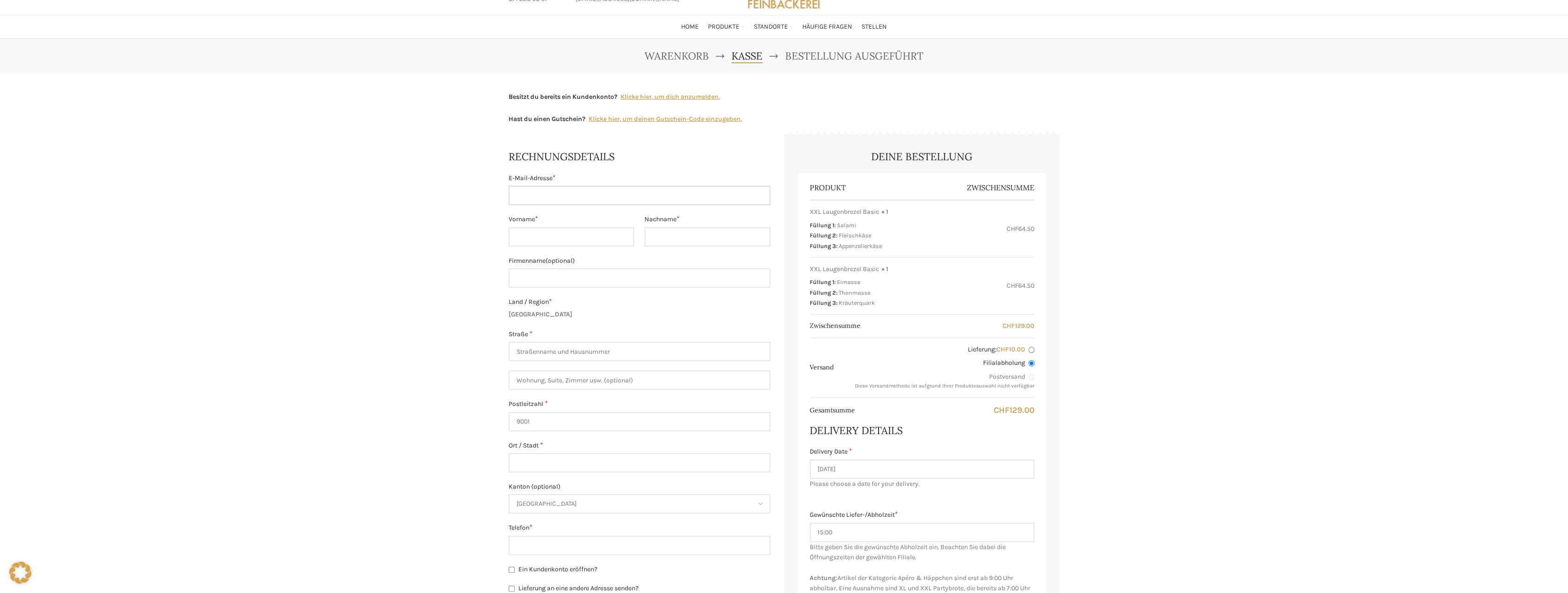
click at [559, 201] on input "E-Mail-Adresse *" at bounding box center [639, 195] width 262 height 19
type input "roger.furrer@nosedat.com"
type input "Roger"
type input "Furrer"
type input "+41787070806"
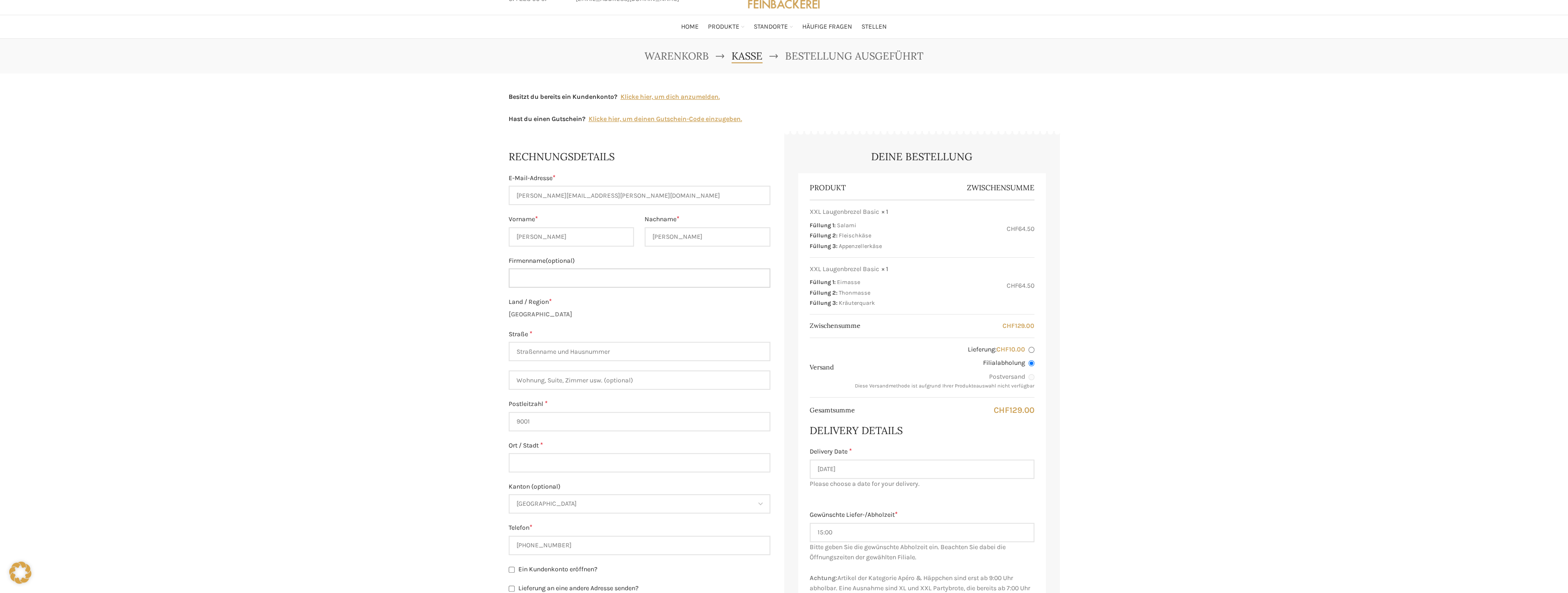
click at [608, 276] on input "Firmenname (optional)" at bounding box center [639, 278] width 262 height 19
type input "Nose"
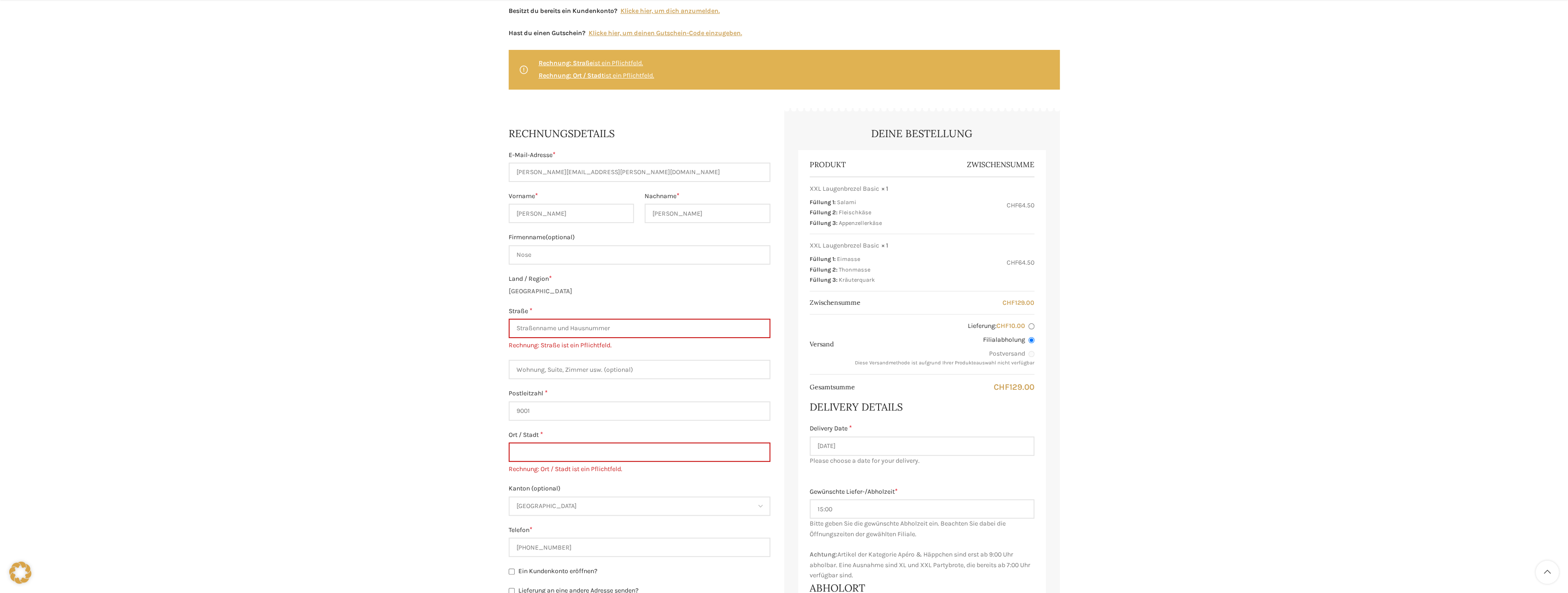
scroll to position [135, 0]
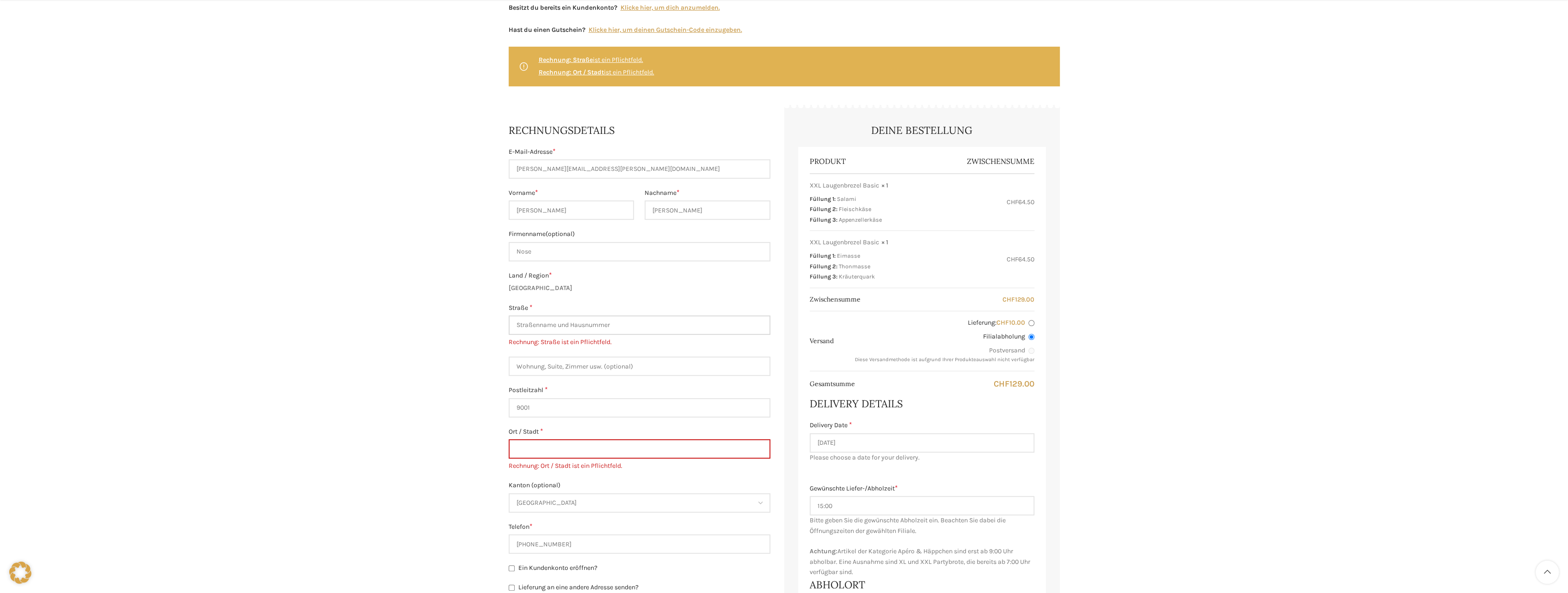
click at [604, 320] on input "Straße *" at bounding box center [639, 324] width 262 height 19
type input "Im Brand 5"
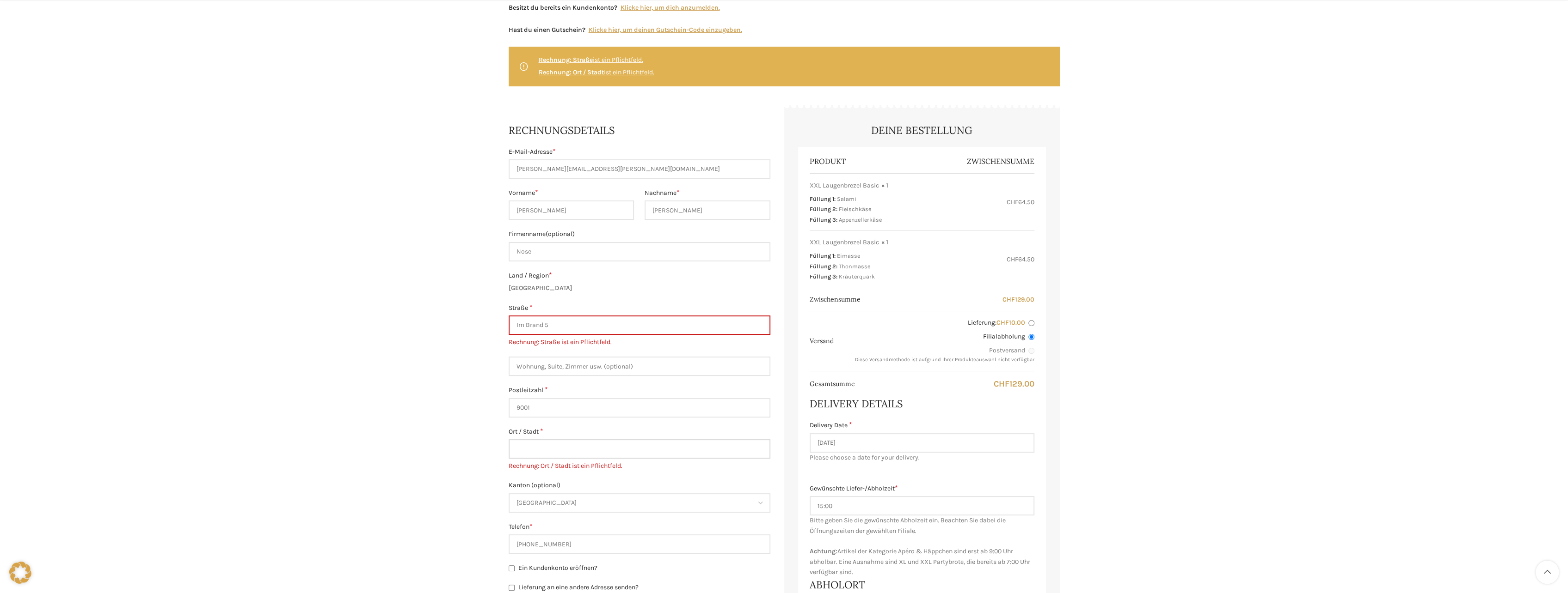
type input "[DEMOGRAPHIC_DATA]"
click at [572, 399] on input "9001" at bounding box center [639, 395] width 262 height 19
drag, startPoint x: 568, startPoint y: 397, endPoint x: 432, endPoint y: 394, distance: 136.0
click at [432, 394] on div "Warenkorb Kasse Bestellung ausgeführt Besitzt du bereits ein Kundenkonto? Klick…" at bounding box center [784, 435] width 1568 height 971
type input "9410"
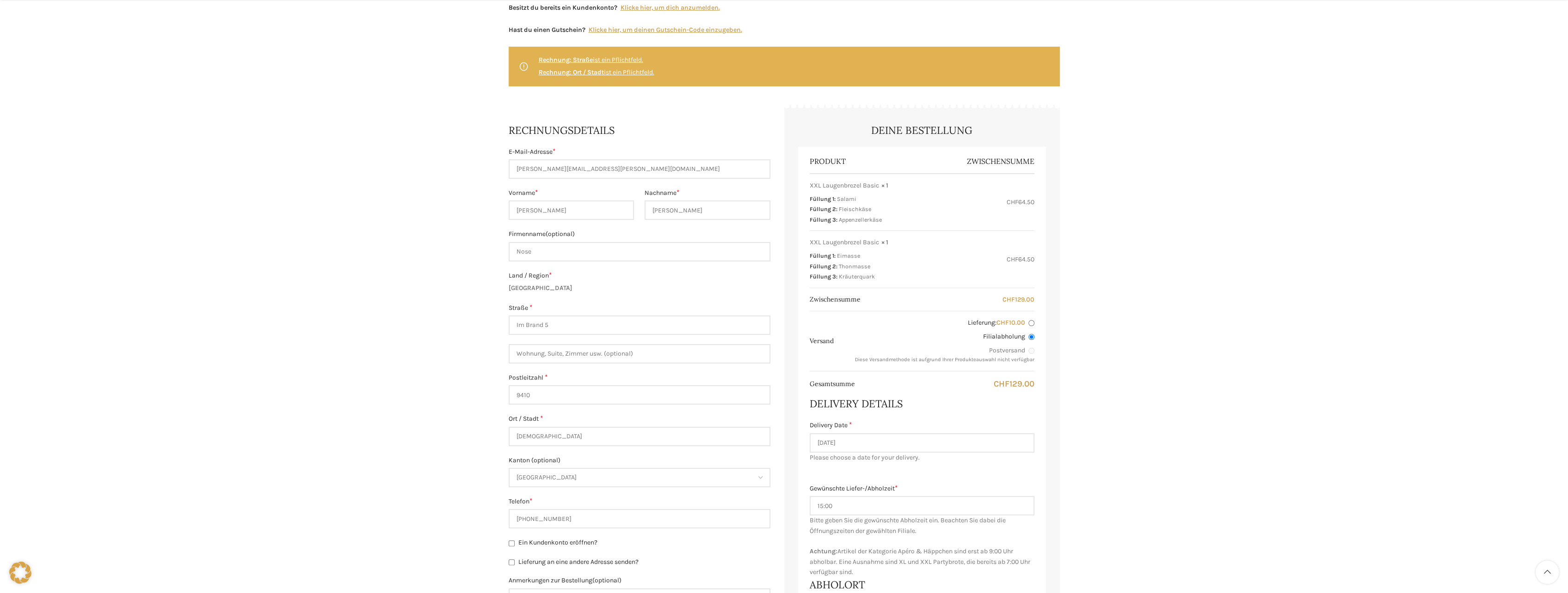
click at [415, 434] on div "Warenkorb Kasse Bestellung ausgeführt Besitzt du bereits ein Kundenkonto? Klick…" at bounding box center [784, 435] width 1568 height 971
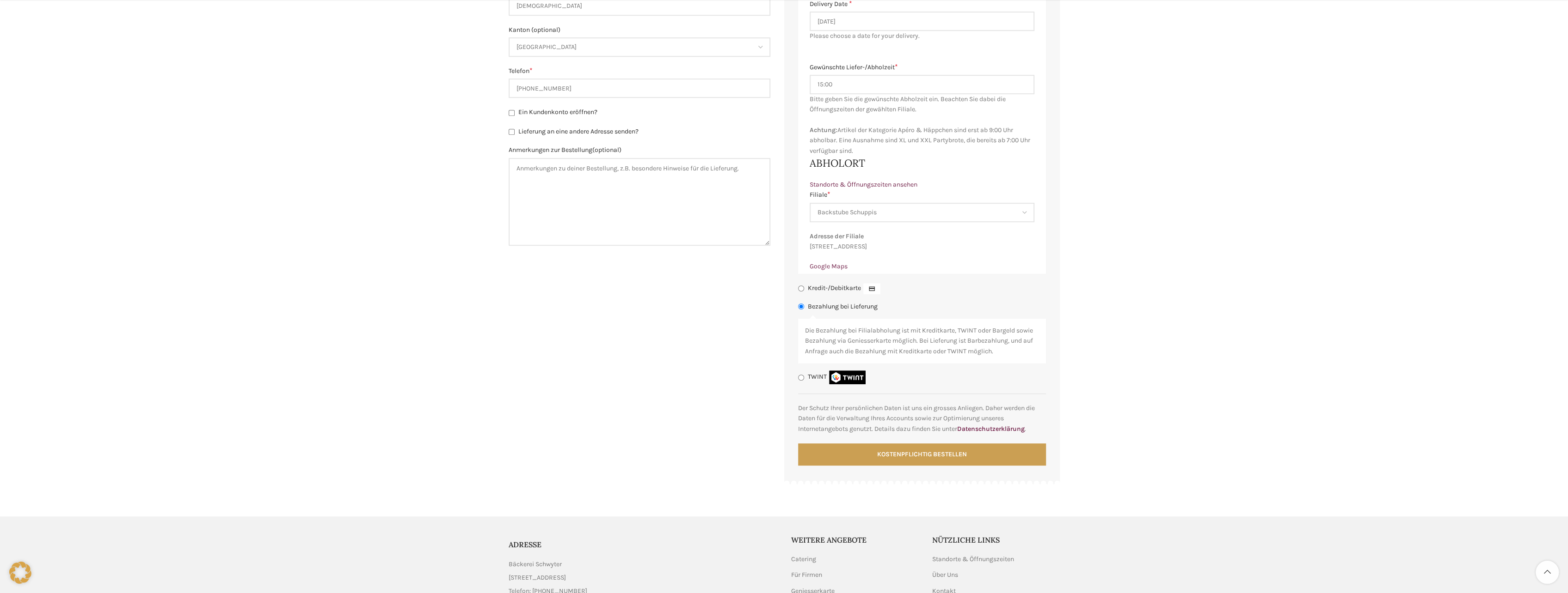
scroll to position [601, 0]
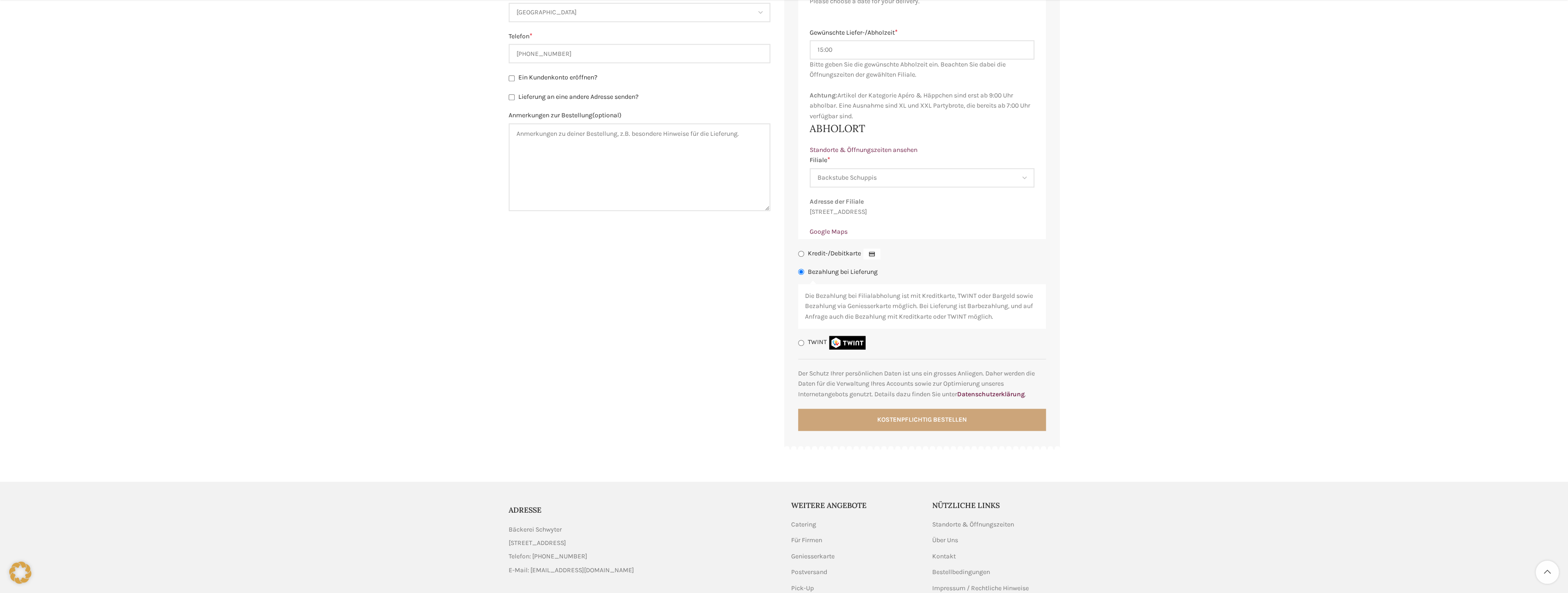
click at [936, 426] on button "Kostenpflichtig bestellen" at bounding box center [922, 419] width 248 height 22
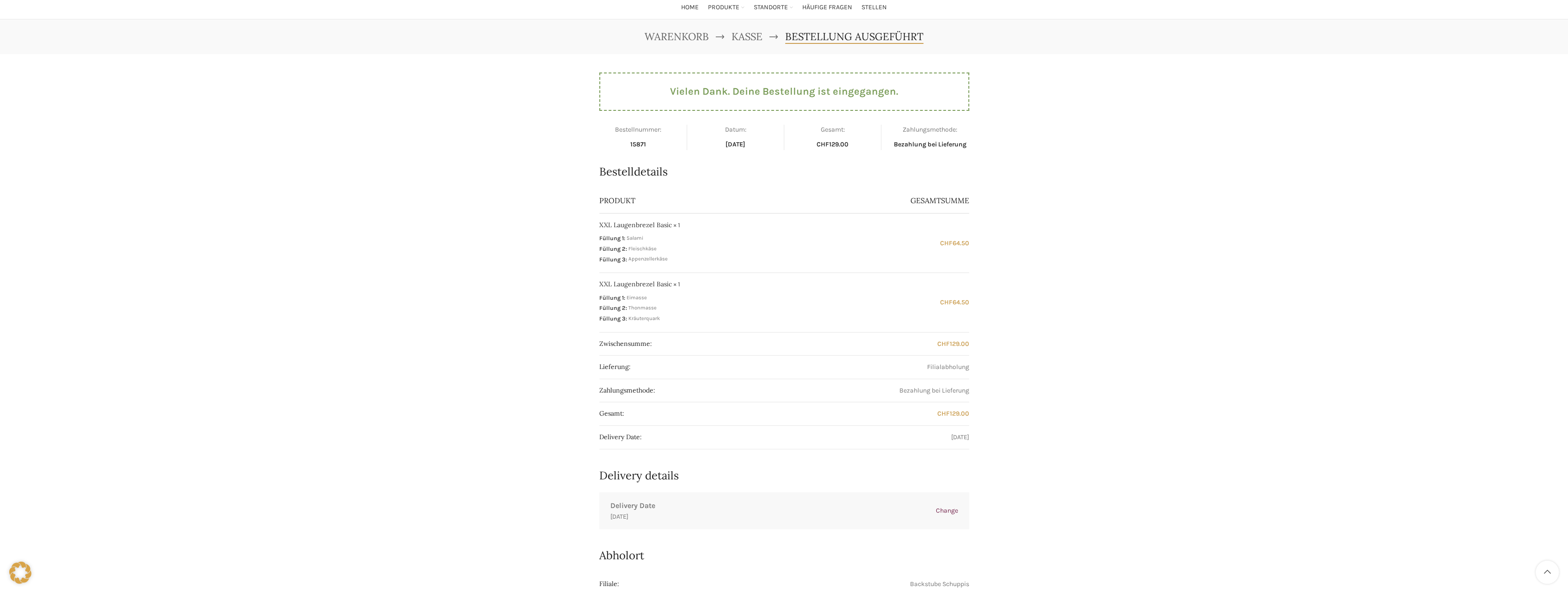
scroll to position [46, 0]
